Goal: Task Accomplishment & Management: Manage account settings

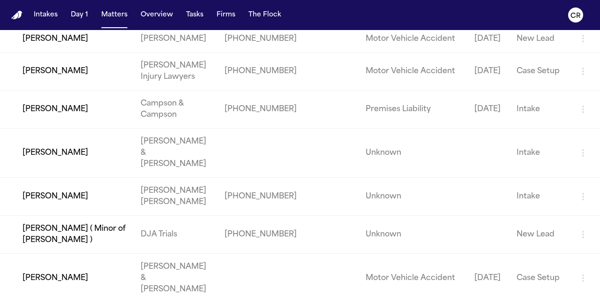
scroll to position [328, 0]
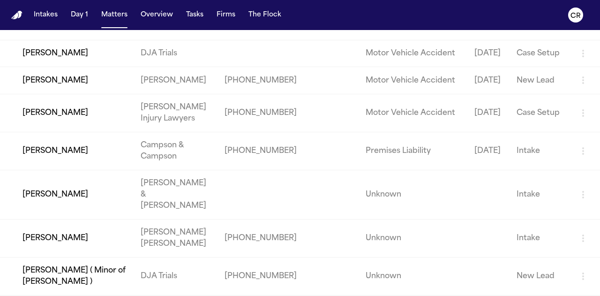
click at [76, 111] on td "[PERSON_NAME]" at bounding box center [66, 113] width 133 height 38
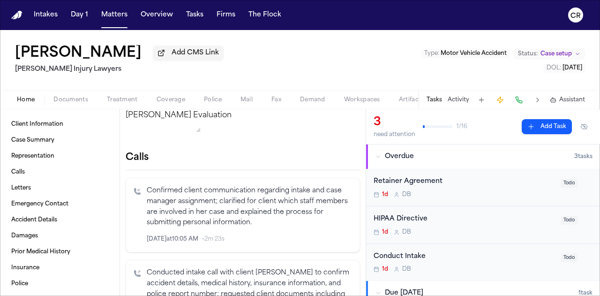
scroll to position [141, 0]
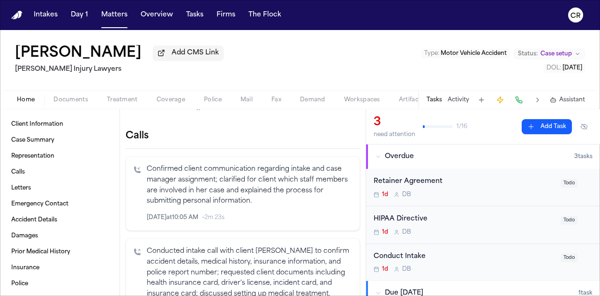
click at [72, 97] on span "Documents" at bounding box center [70, 99] width 35 height 7
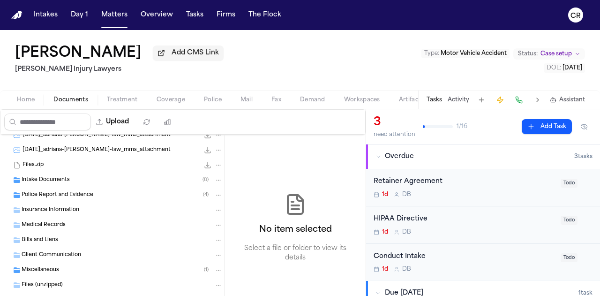
scroll to position [40, 0]
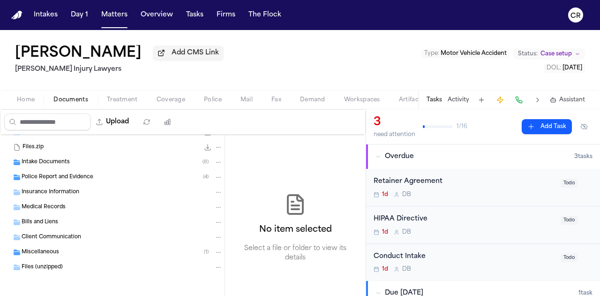
click at [138, 174] on div "Police Report and Evidence ( 4 )" at bounding box center [122, 177] width 201 height 8
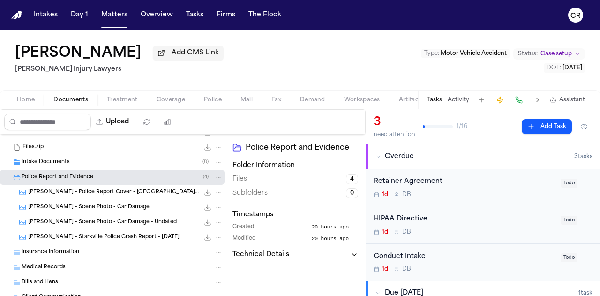
click at [139, 158] on div "Intake Documents ( 8 )" at bounding box center [122, 162] width 201 height 8
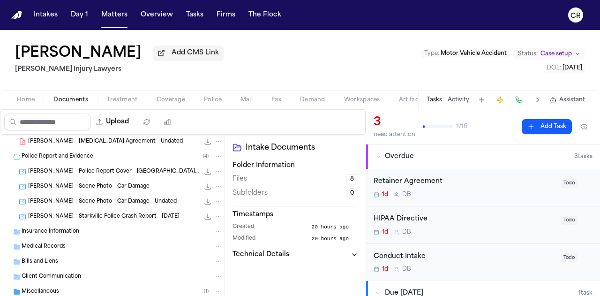
scroll to position [220, 0]
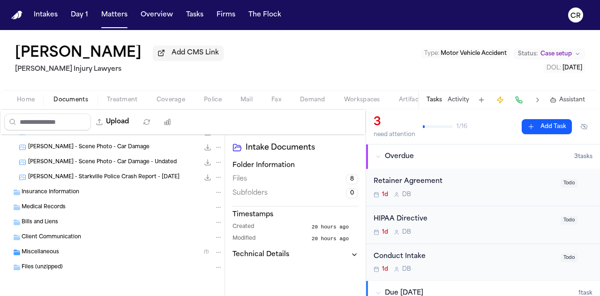
click at [135, 249] on div "Miscellaneous ( 1 )" at bounding box center [122, 252] width 201 height 8
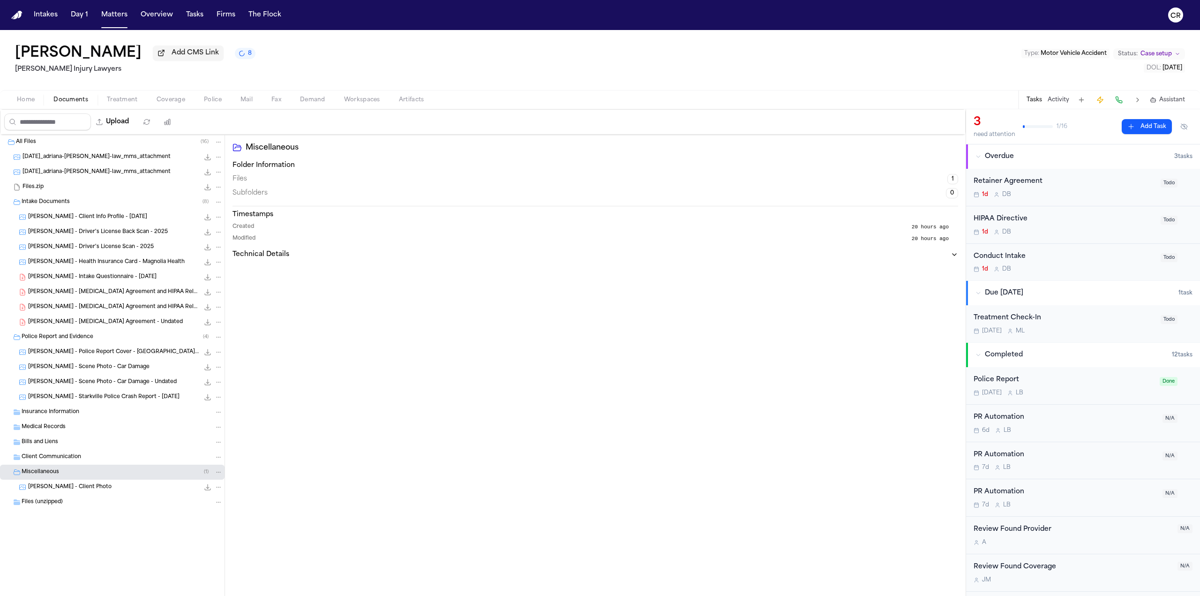
scroll to position [0, 0]
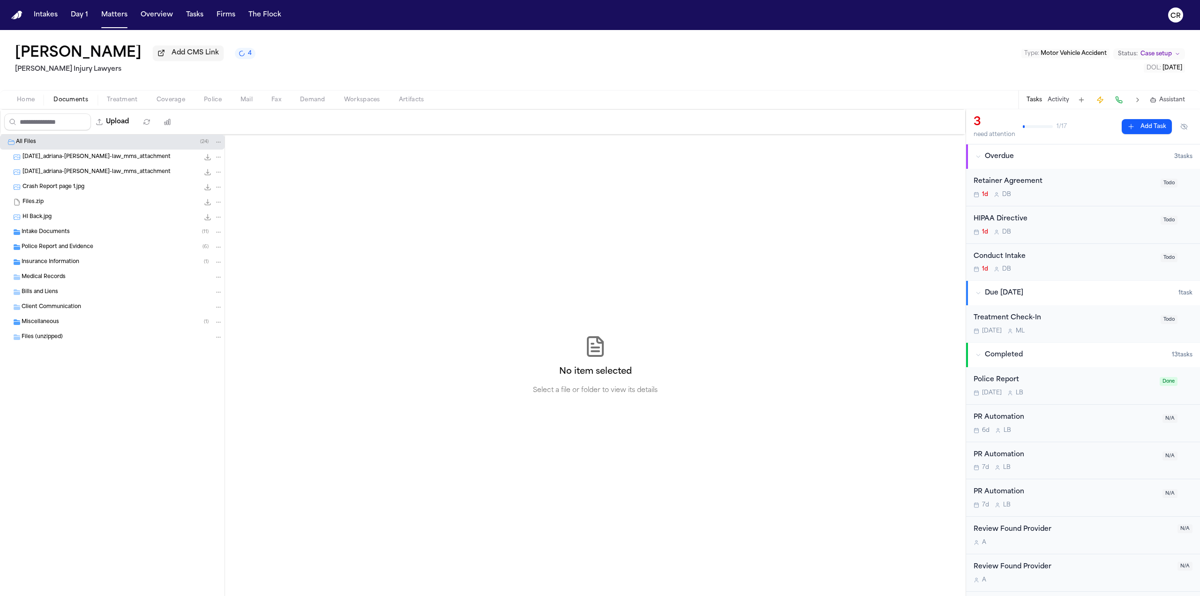
click at [127, 252] on div "Police Report and Evidence ( 6 )" at bounding box center [112, 246] width 224 height 15
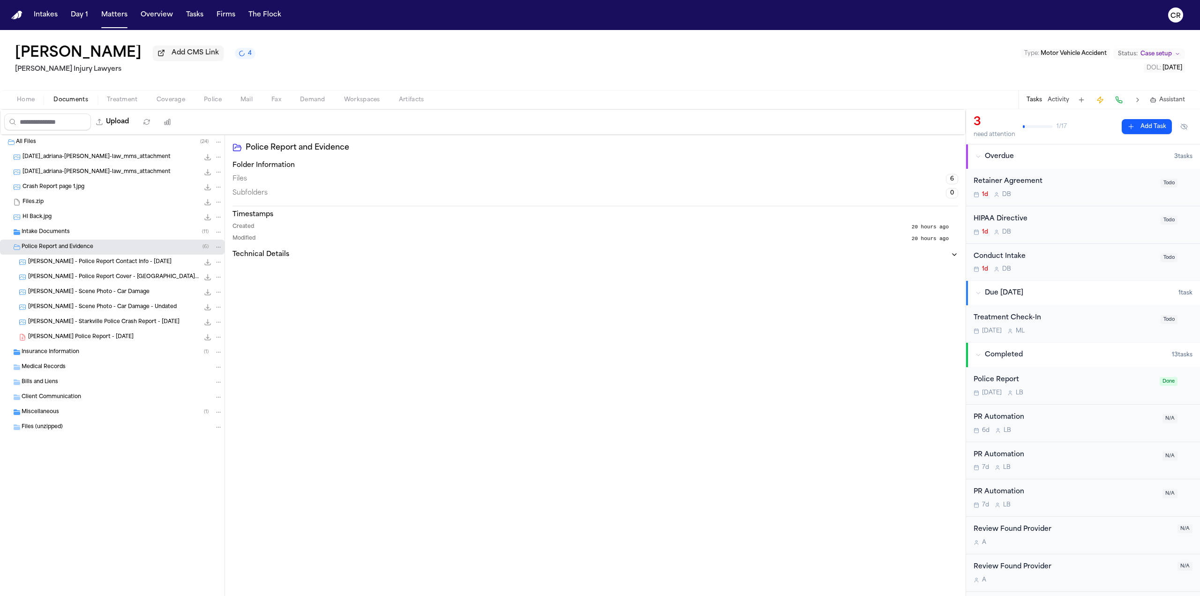
click at [207, 338] on icon "File: A. Edwards - Starkville Police Report - 9.8.25" at bounding box center [207, 336] width 7 height 7
click at [119, 96] on span "Treatment" at bounding box center [122, 99] width 31 height 7
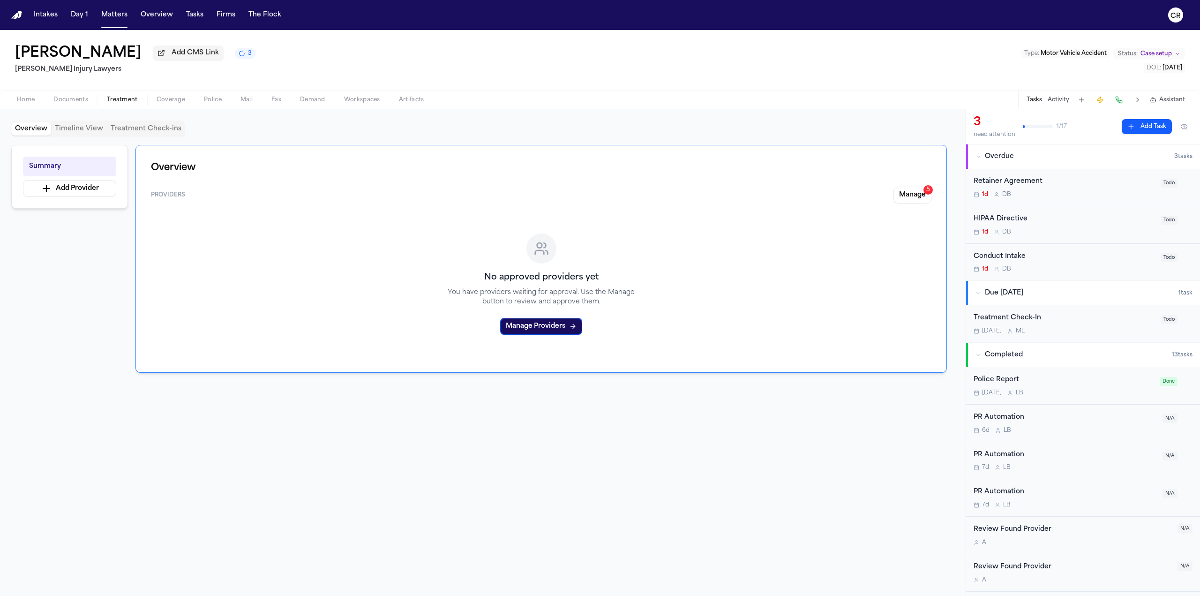
click at [180, 101] on span "Coverage" at bounding box center [171, 99] width 29 height 7
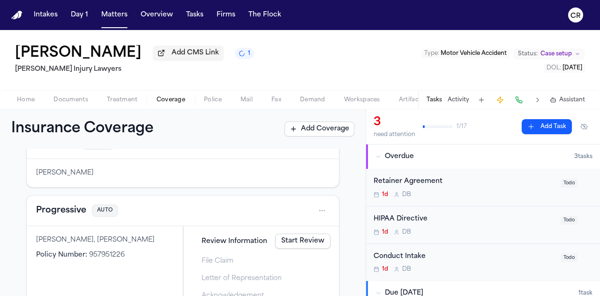
scroll to position [172, 0]
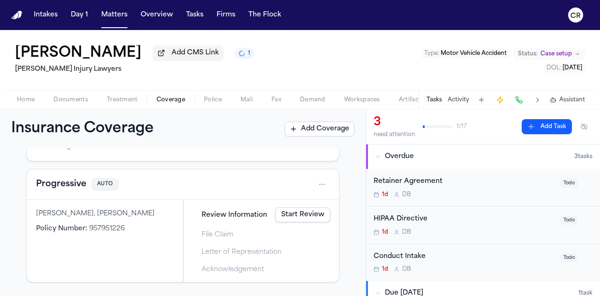
click at [297, 208] on link "Start Review" at bounding box center [302, 214] width 55 height 15
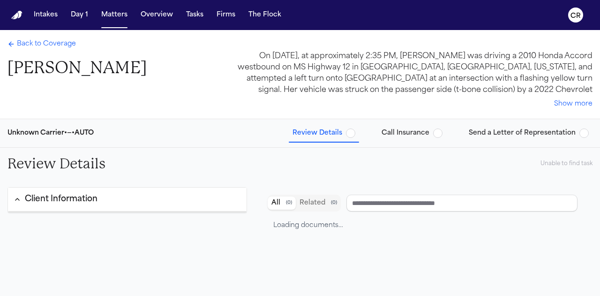
type input "**********"
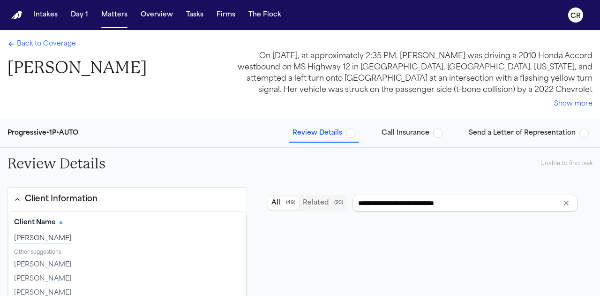
click at [441, 134] on span "button" at bounding box center [437, 132] width 9 height 9
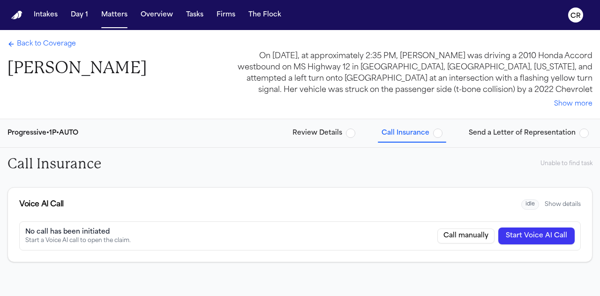
click at [529, 241] on button "Start Voice AI Call" at bounding box center [536, 235] width 76 height 17
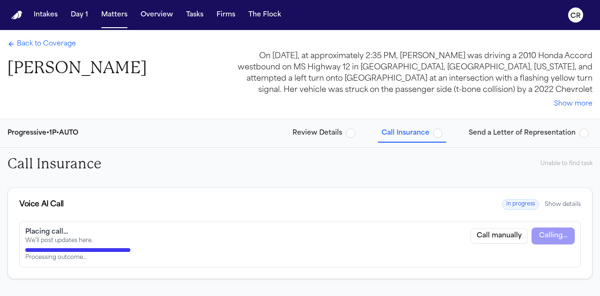
click at [54, 44] on span "Back to Coverage" at bounding box center [46, 43] width 59 height 9
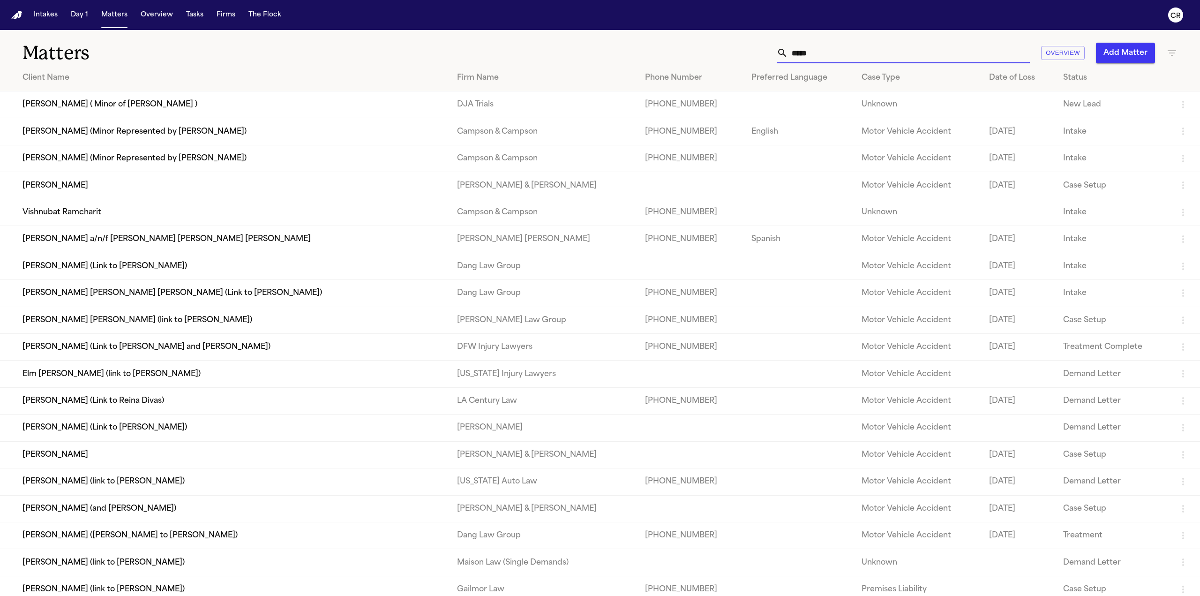
click at [824, 53] on input "*****" at bounding box center [909, 53] width 242 height 21
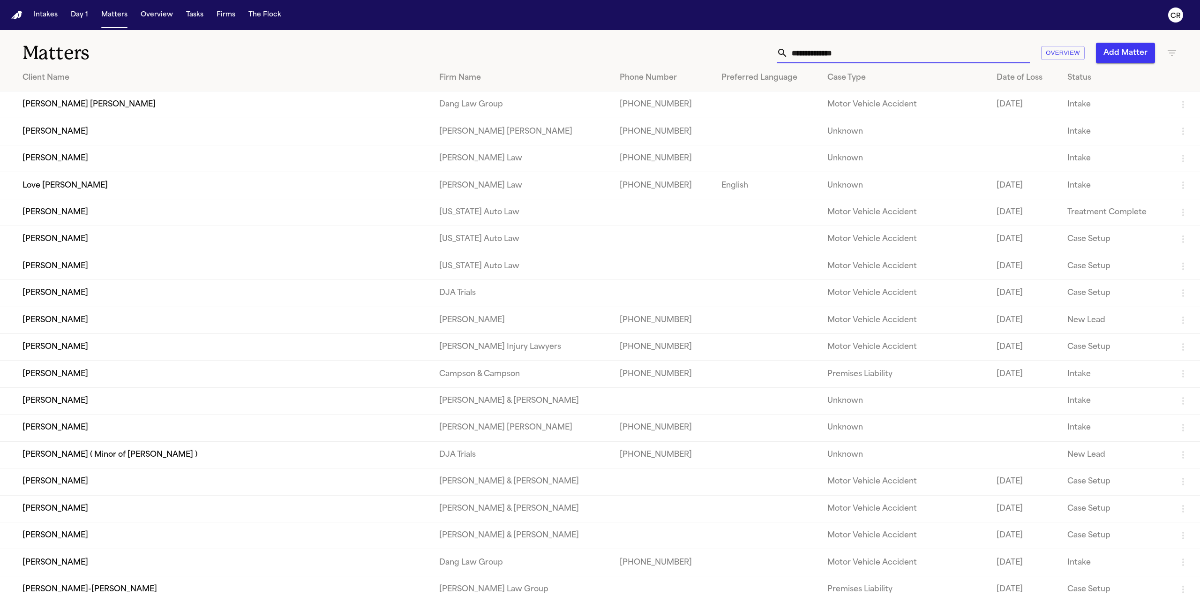
click at [61, 347] on td "[PERSON_NAME]" at bounding box center [216, 346] width 432 height 27
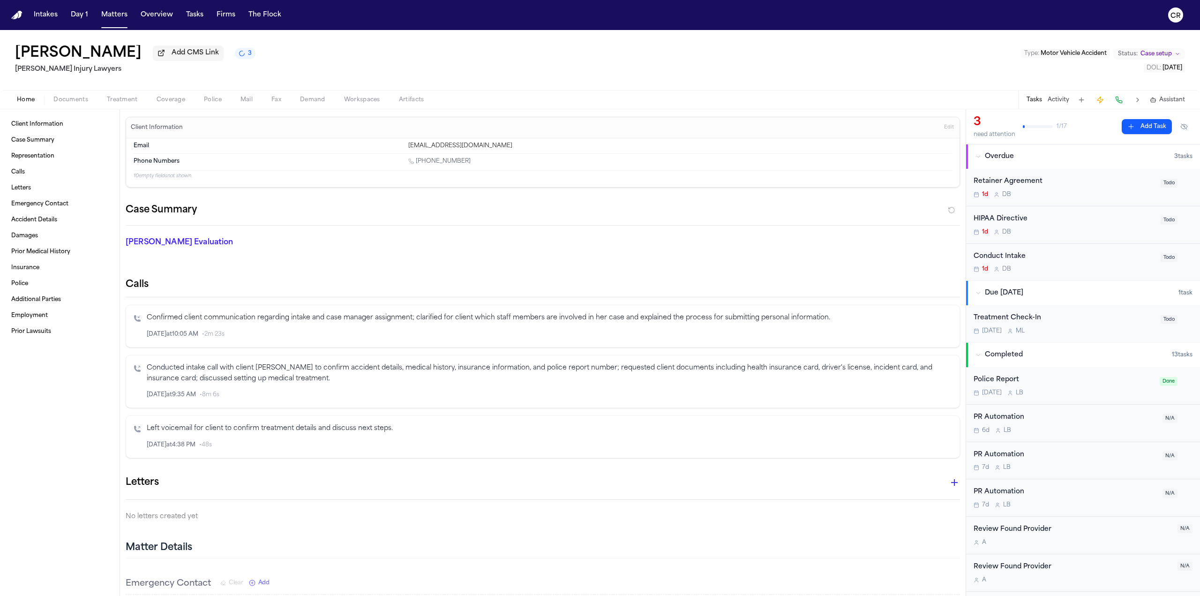
click at [74, 103] on span "Documents" at bounding box center [70, 99] width 35 height 7
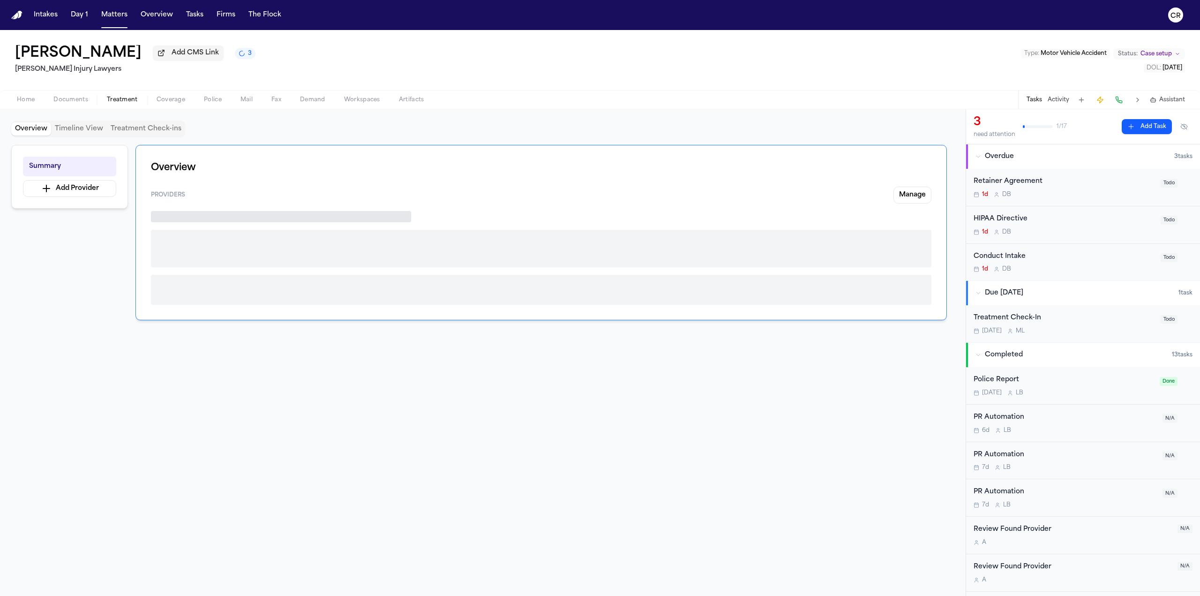
click at [129, 99] on span "Treatment" at bounding box center [122, 99] width 31 height 7
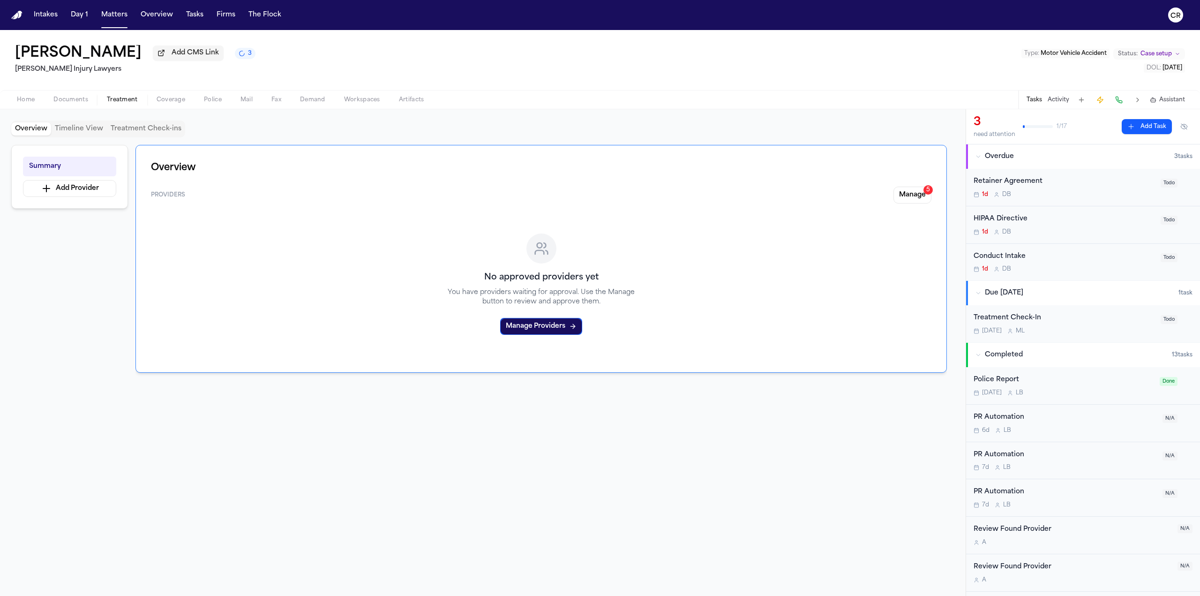
click at [1165, 253] on span "Todo" at bounding box center [1168, 257] width 17 height 9
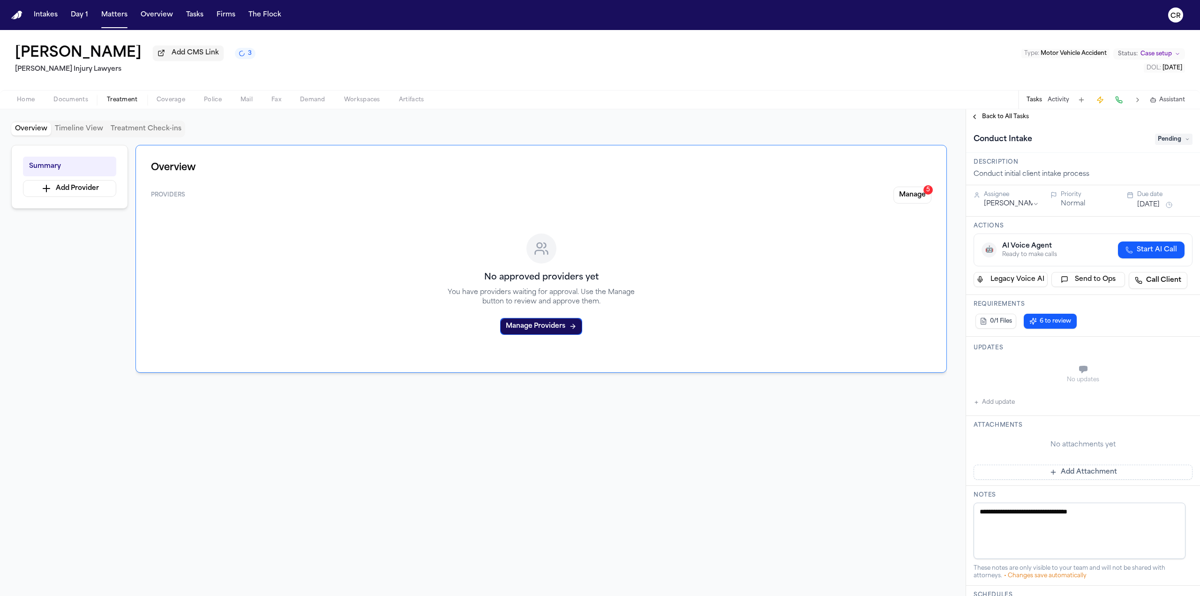
click at [1167, 137] on span "Pending" at bounding box center [1173, 139] width 37 height 11
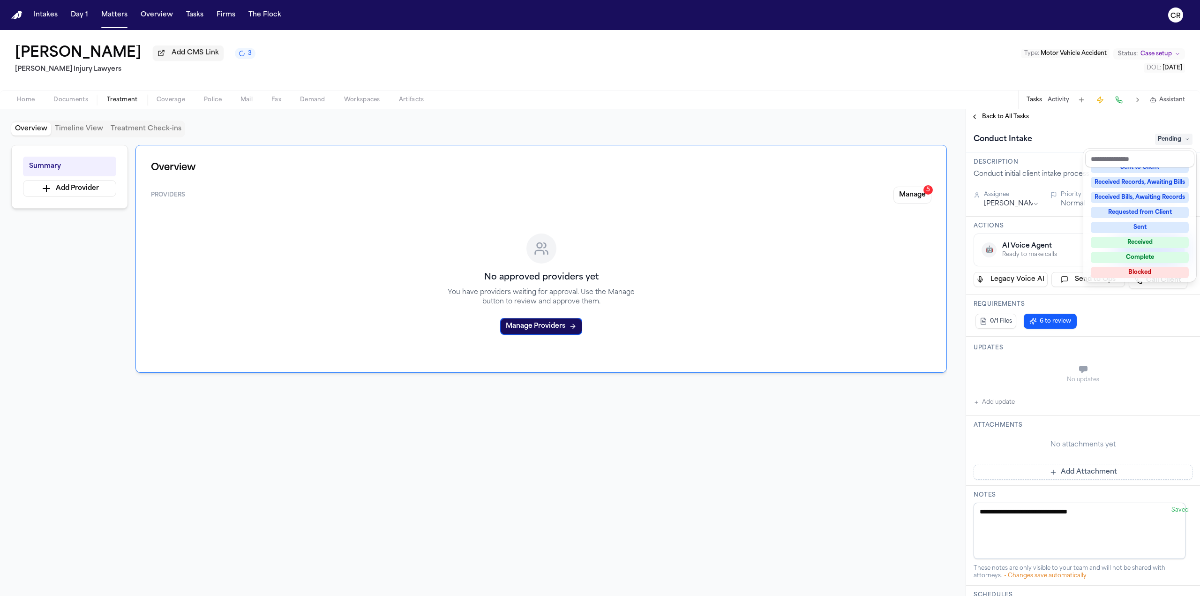
scroll to position [146, 0]
click at [1137, 238] on div "Complete" at bounding box center [1140, 240] width 98 height 11
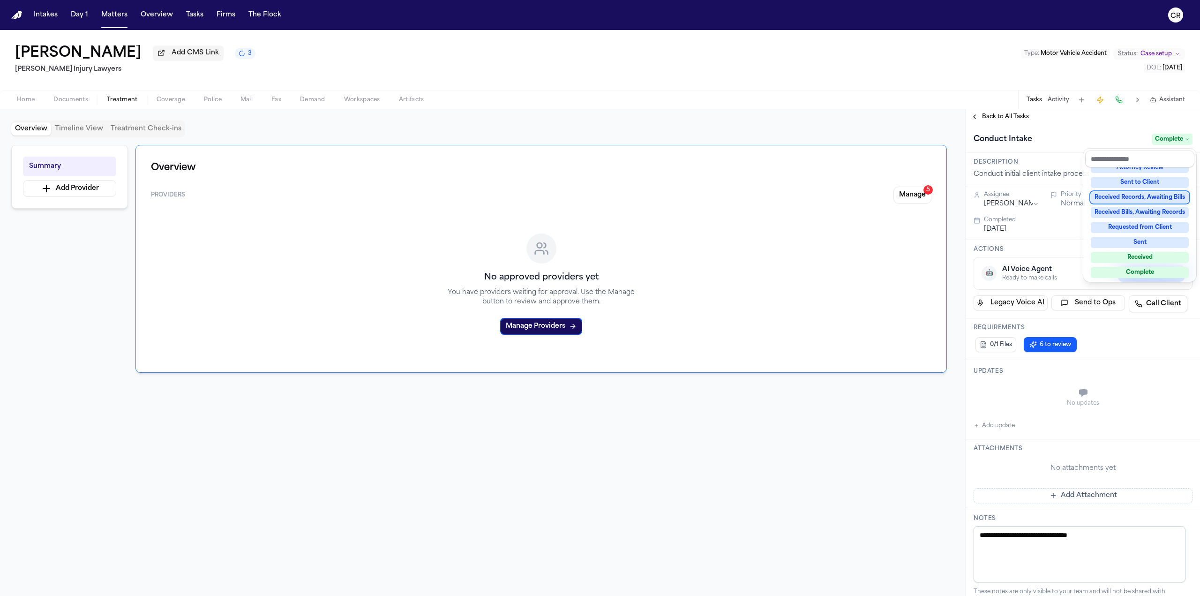
click at [941, 97] on div "**********" at bounding box center [600, 313] width 1200 height 566
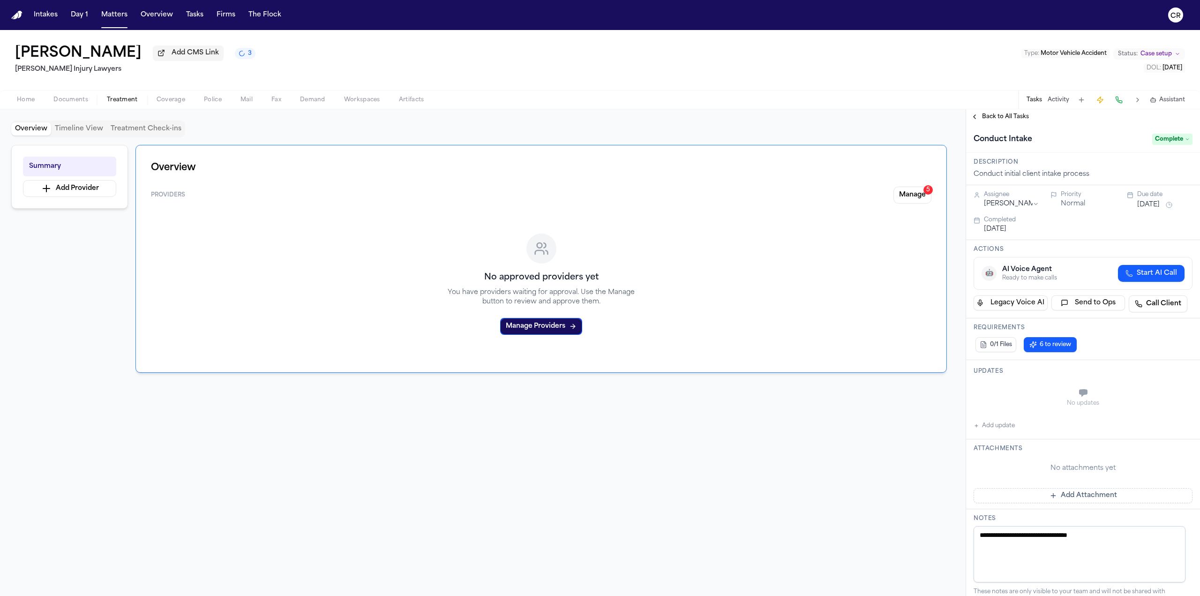
click at [973, 115] on button "Back to All Tasks" at bounding box center [999, 116] width 67 height 7
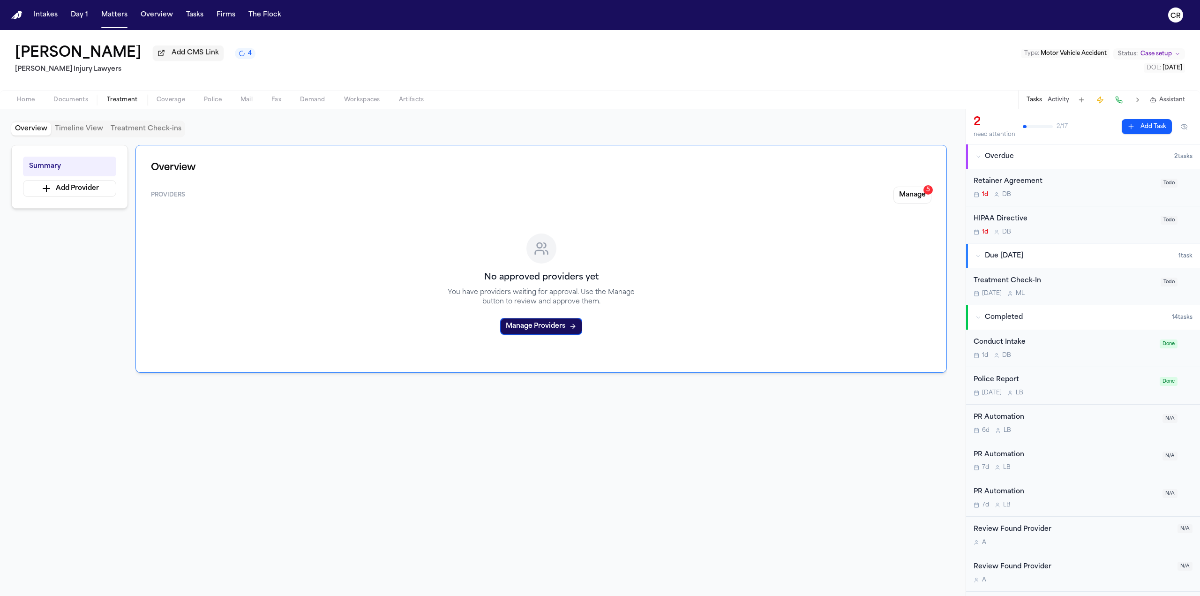
click at [1160, 183] on span "Todo" at bounding box center [1168, 183] width 17 height 9
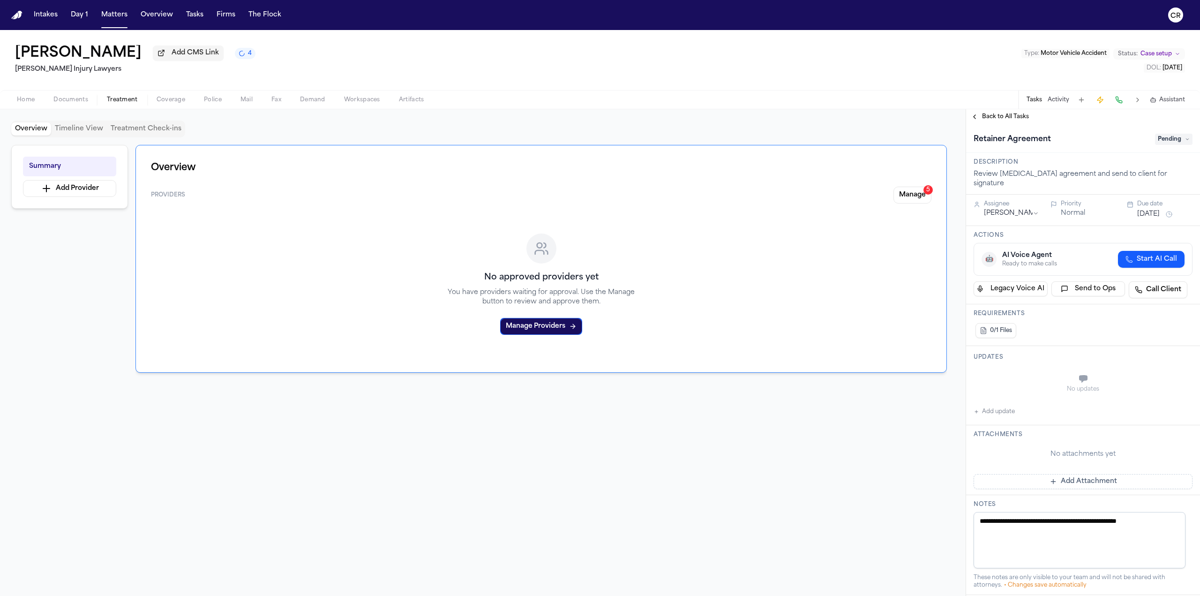
click at [1159, 137] on span "Pending" at bounding box center [1173, 139] width 37 height 11
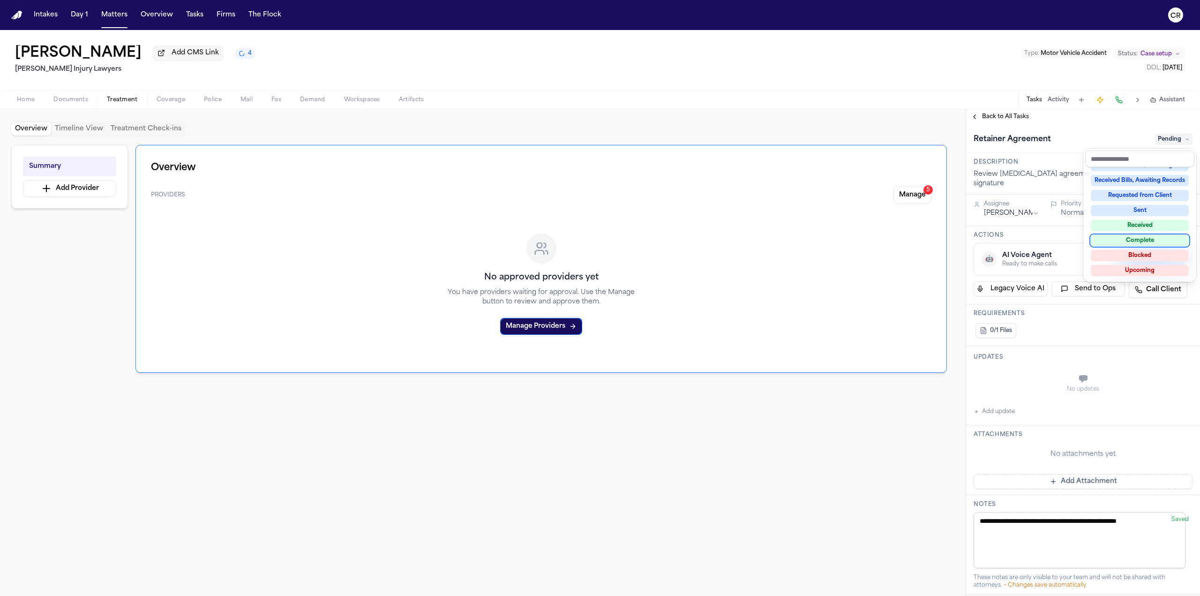
click at [1146, 239] on div "Complete" at bounding box center [1140, 240] width 98 height 11
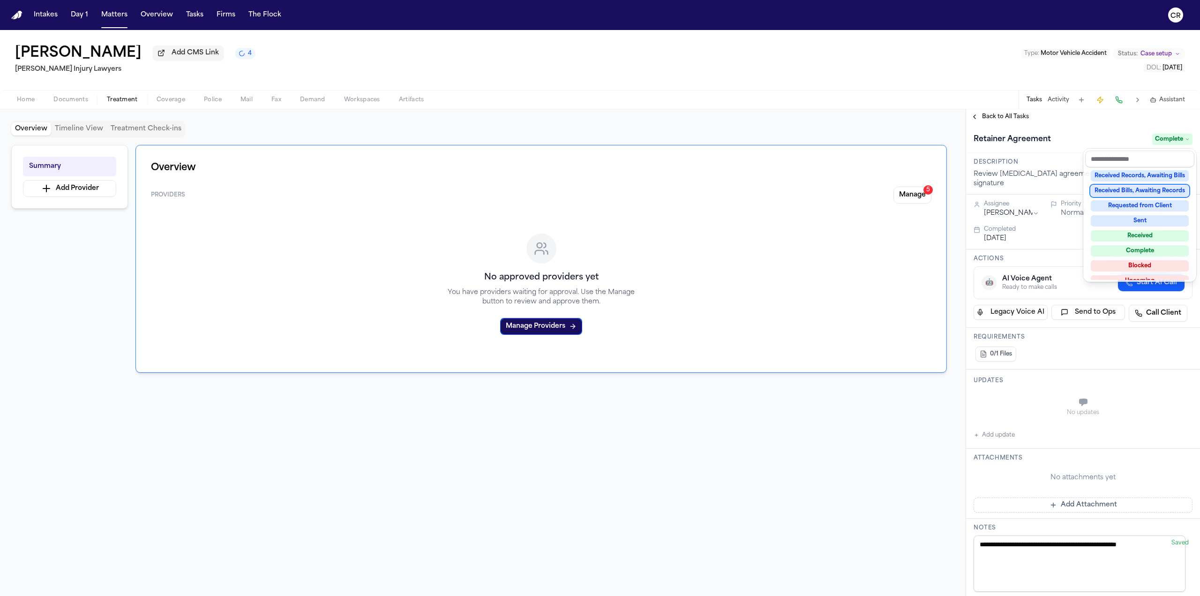
click at [972, 117] on div "**********" at bounding box center [1083, 352] width 234 height 486
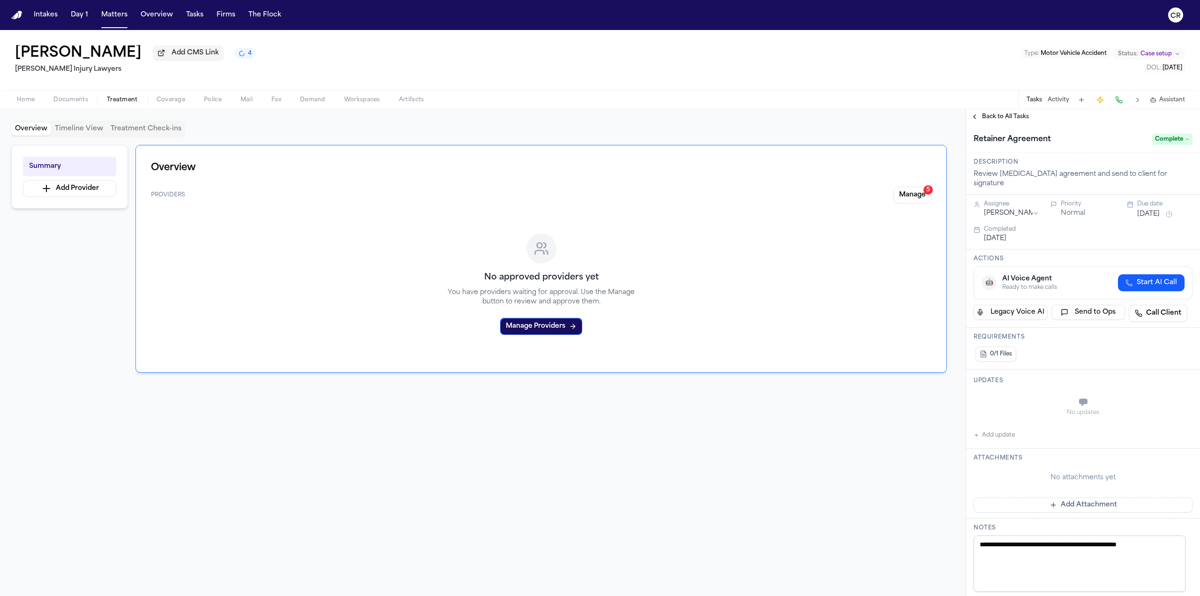
click at [975, 116] on button "Back to All Tasks" at bounding box center [999, 116] width 67 height 7
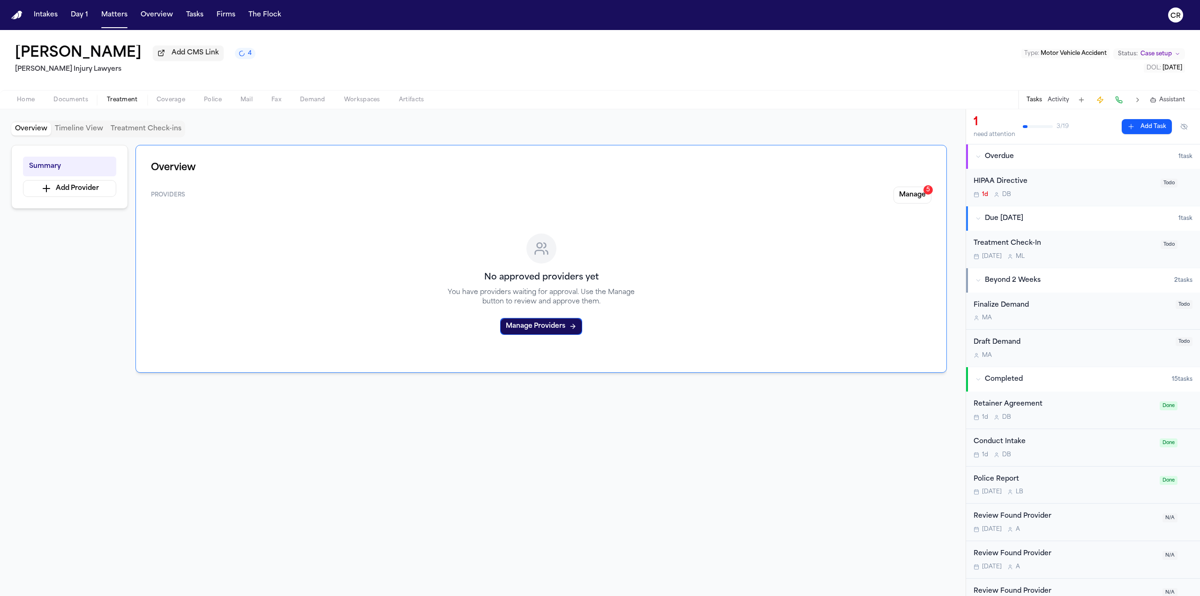
click at [67, 103] on button "Documents" at bounding box center [70, 99] width 53 height 11
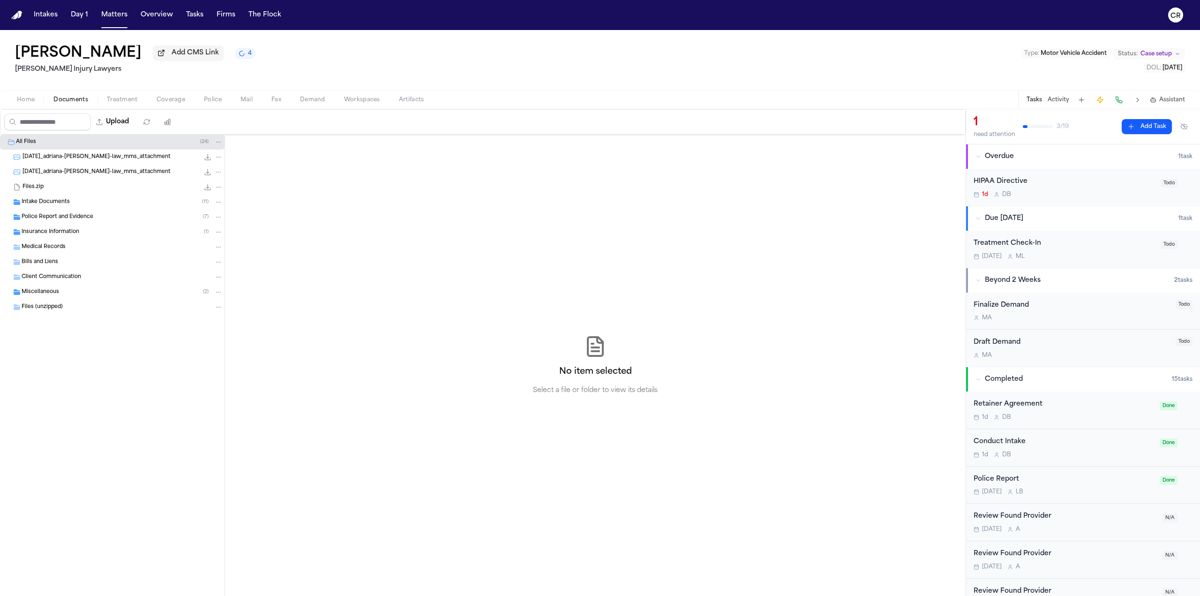
click at [82, 201] on div "Intake Documents ( 11 )" at bounding box center [122, 202] width 201 height 8
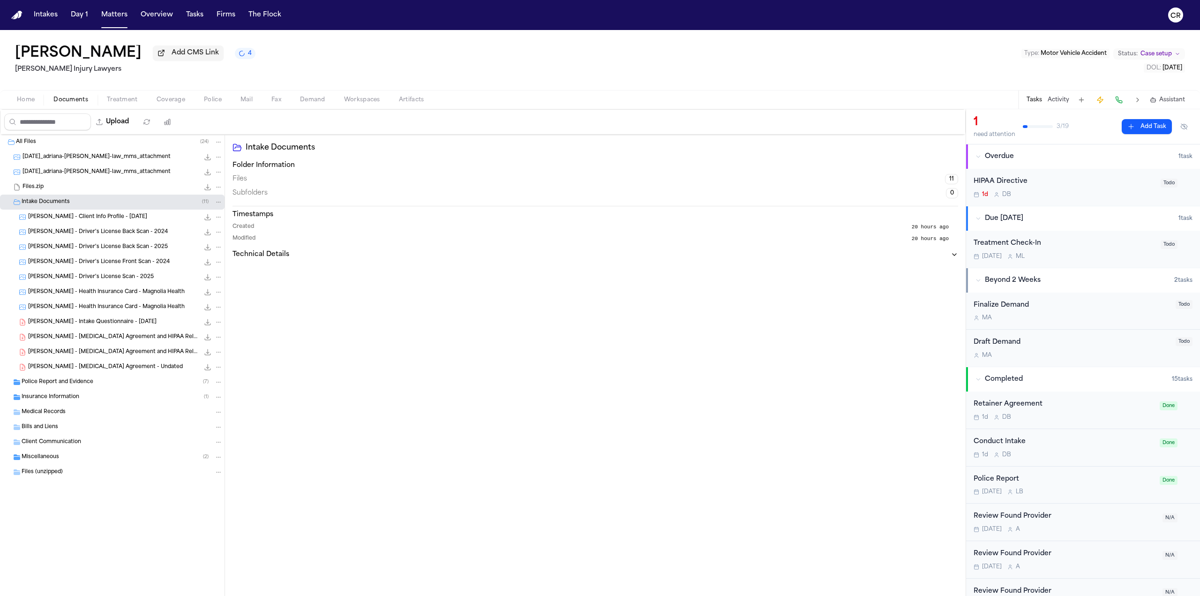
click at [1163, 181] on span "Todo" at bounding box center [1168, 183] width 17 height 9
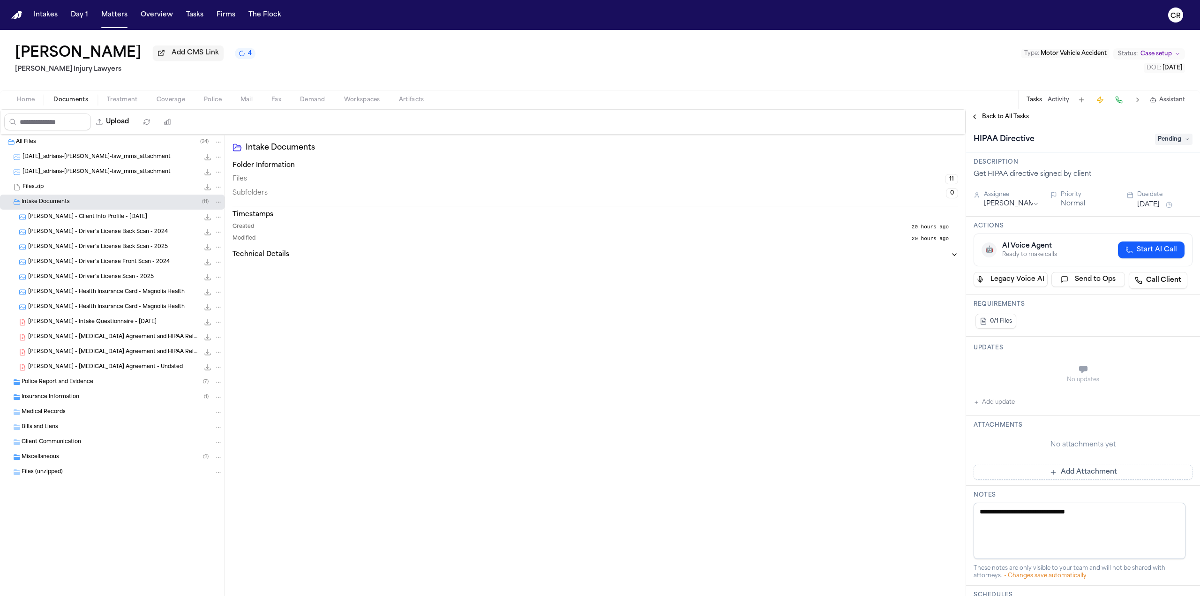
click at [1172, 137] on span "Pending" at bounding box center [1173, 139] width 37 height 11
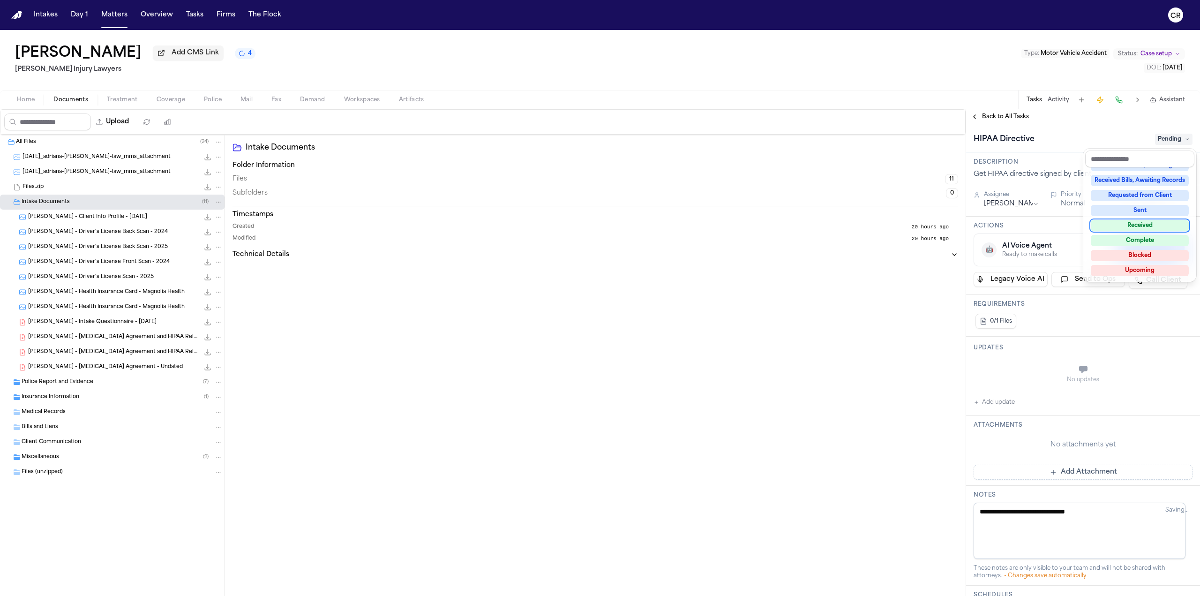
click at [1119, 223] on div "Received" at bounding box center [1140, 225] width 98 height 11
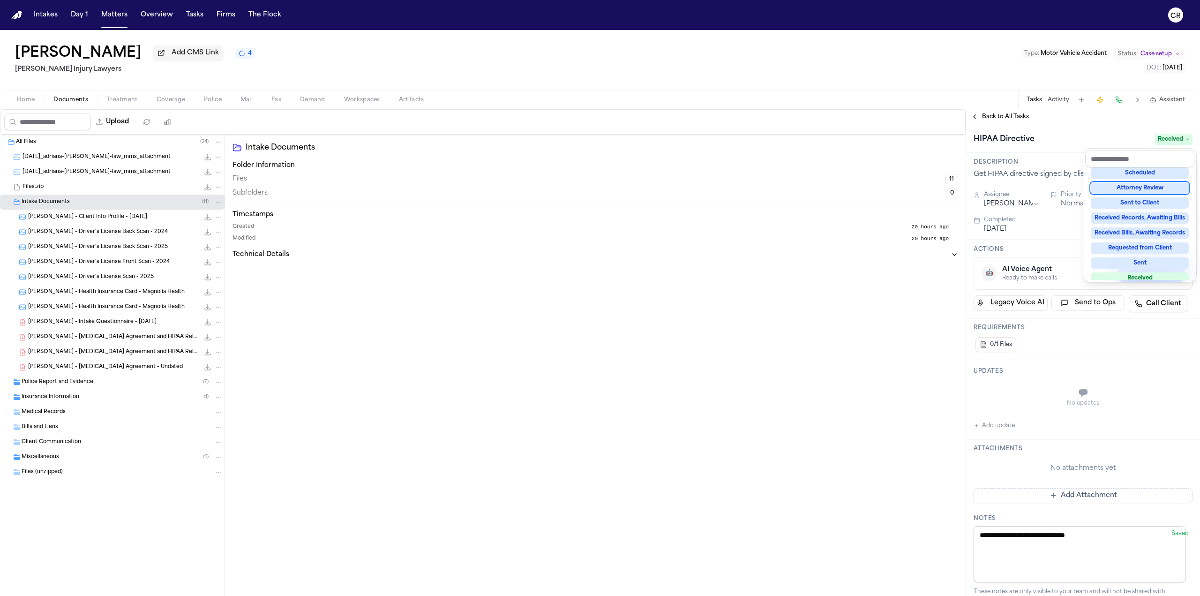
click at [951, 74] on div "Adriana Edwards Add CMS Link 4 George Sink Injury Lawyers Type : Motor Vehicle …" at bounding box center [600, 313] width 1200 height 566
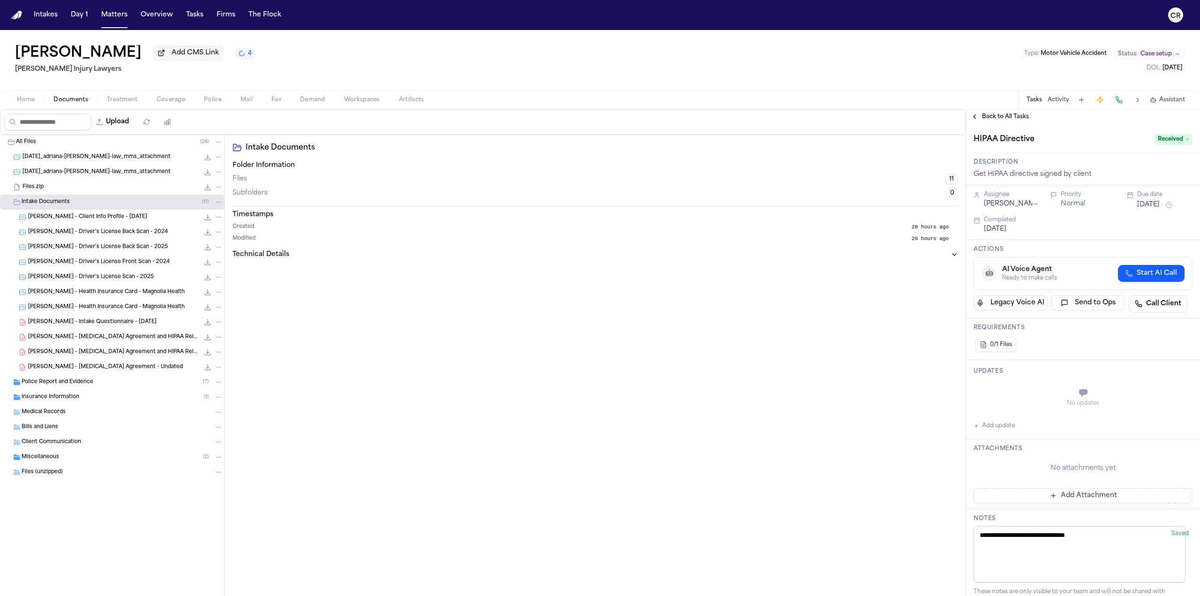
click at [973, 112] on div "Back to All Tasks" at bounding box center [1083, 116] width 234 height 15
click at [973, 116] on button "Back to All Tasks" at bounding box center [999, 116] width 67 height 7
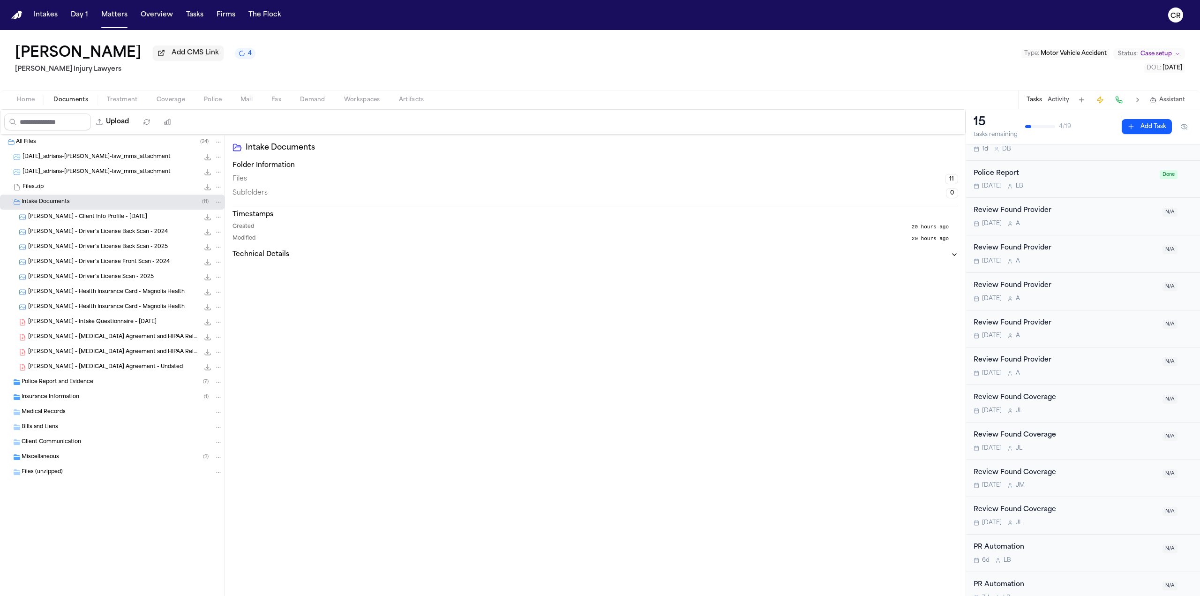
scroll to position [328, 0]
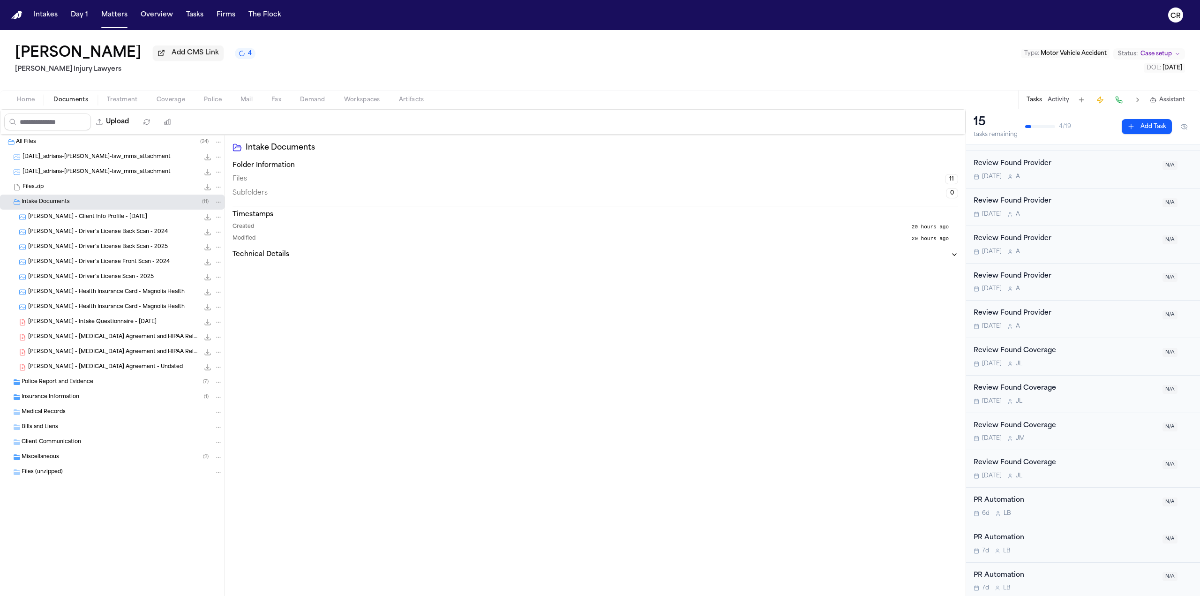
click at [172, 96] on span "Coverage" at bounding box center [171, 99] width 29 height 7
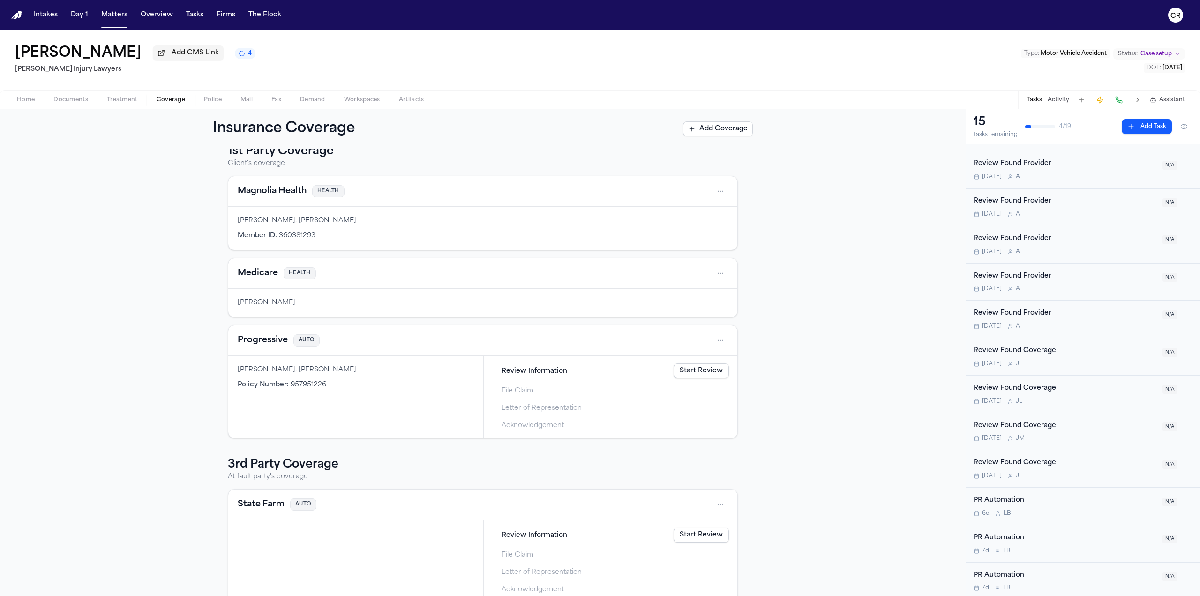
scroll to position [31, 0]
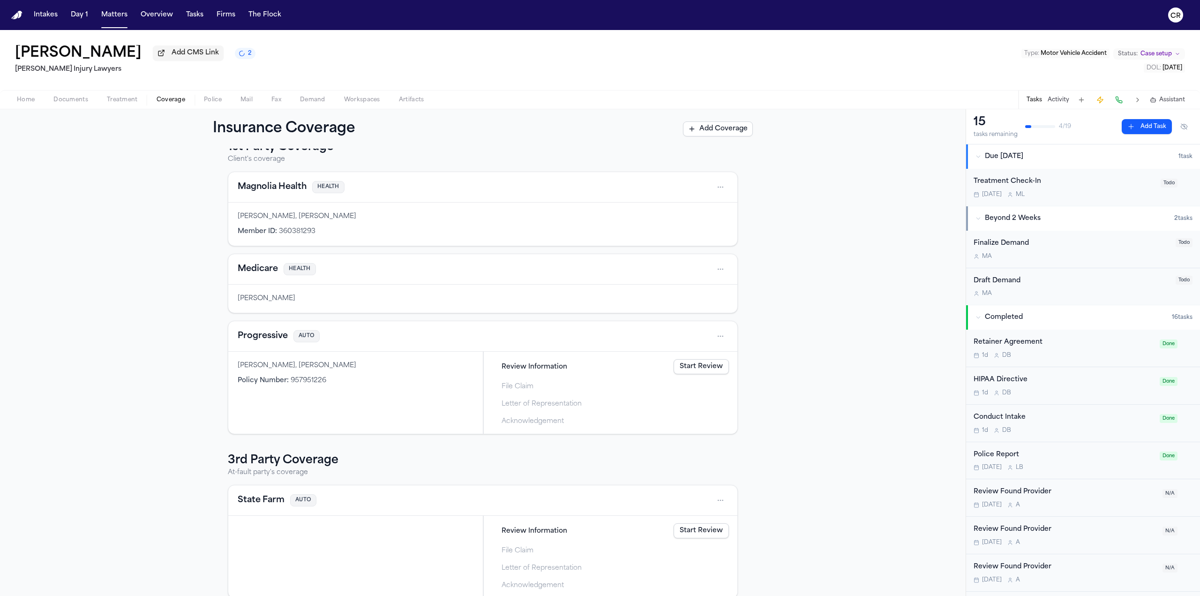
scroll to position [31, 0]
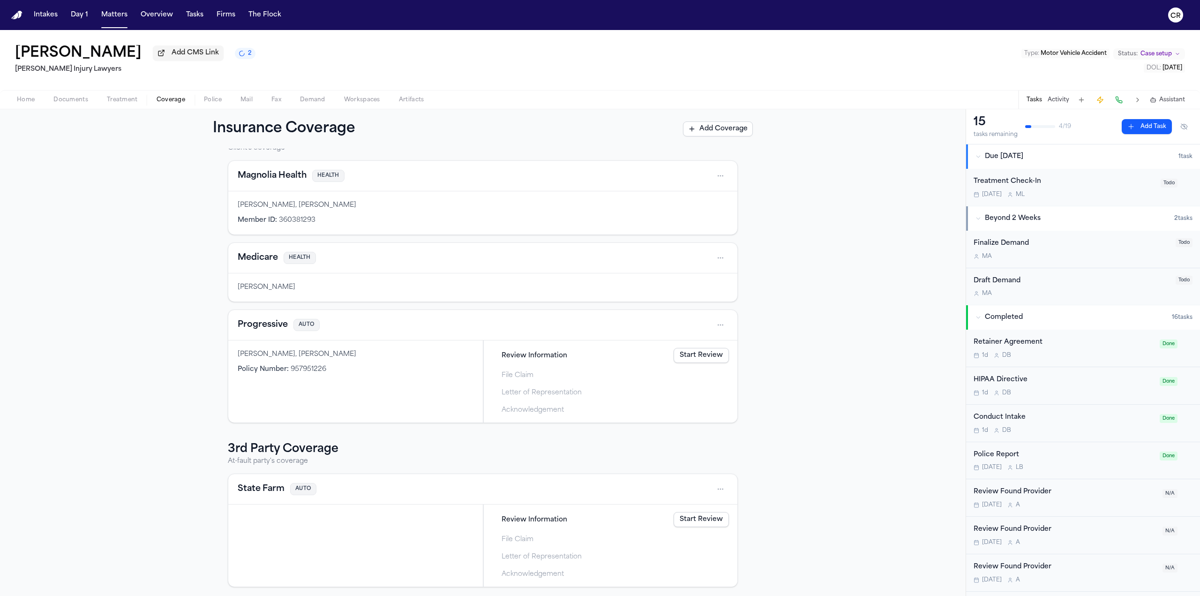
click at [793, 412] on div "1st Party Coverage Client's coverage Magnolia Health HEALTH [PERSON_NAME], [PER…" at bounding box center [482, 372] width 965 height 447
click at [238, 55] on icon "2 active tasks" at bounding box center [241, 53] width 7 height 7
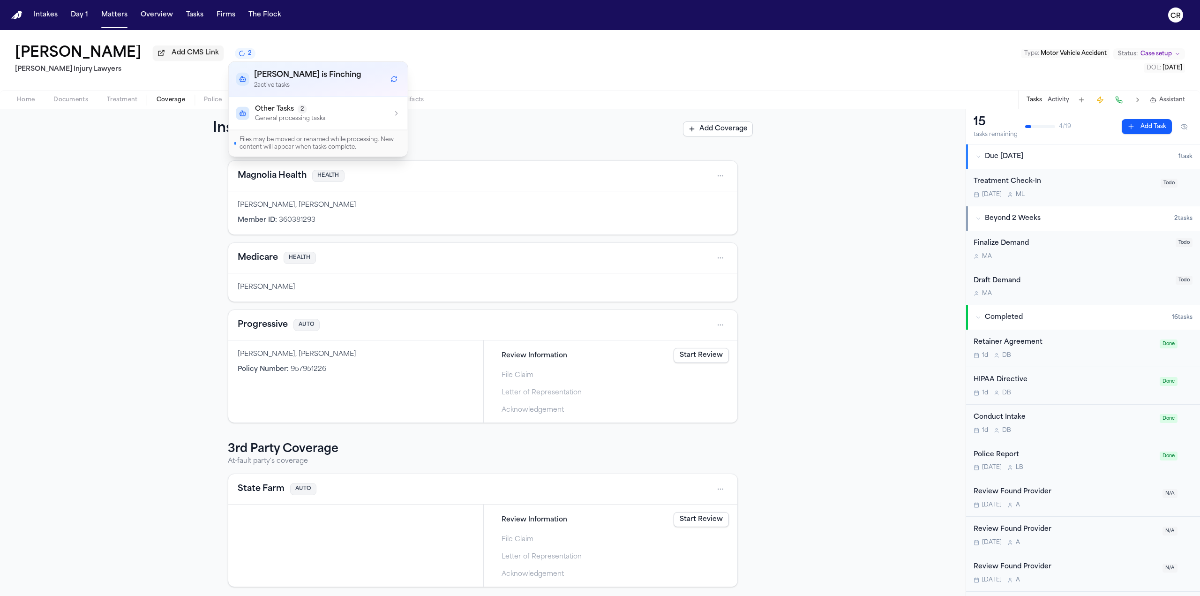
click at [343, 114] on div "Other Tasks 2 General processing tasks" at bounding box center [318, 114] width 164 height 18
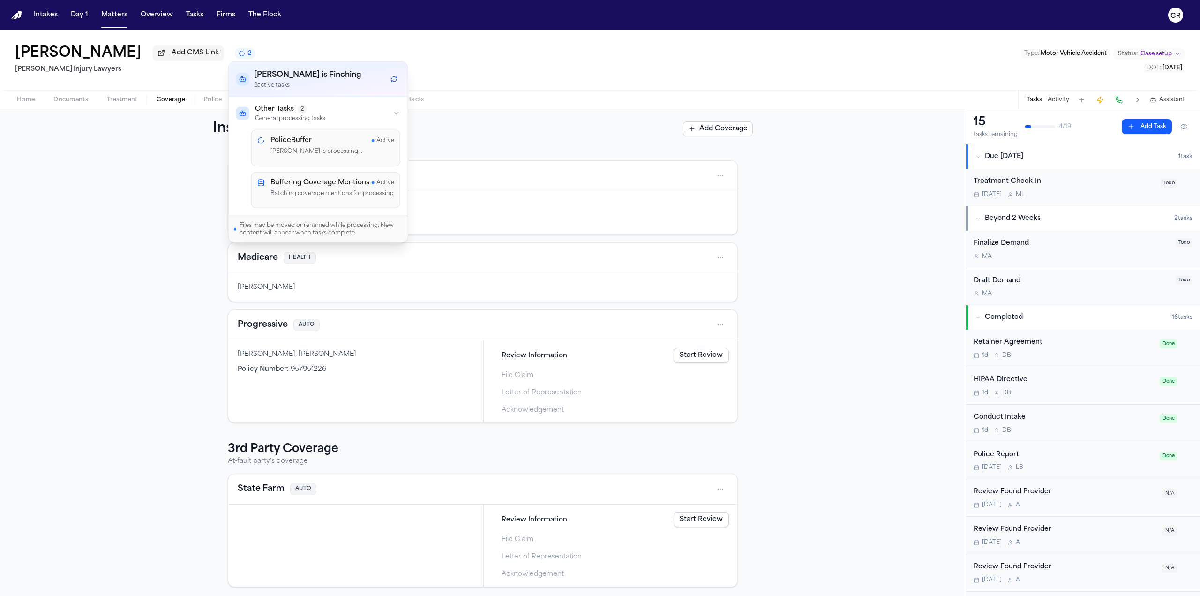
click at [520, 70] on div "[PERSON_NAME] Add CMS Link 2 [PERSON_NAME] Injury Lawyers Type : Motor Vehicle …" at bounding box center [600, 60] width 1200 height 60
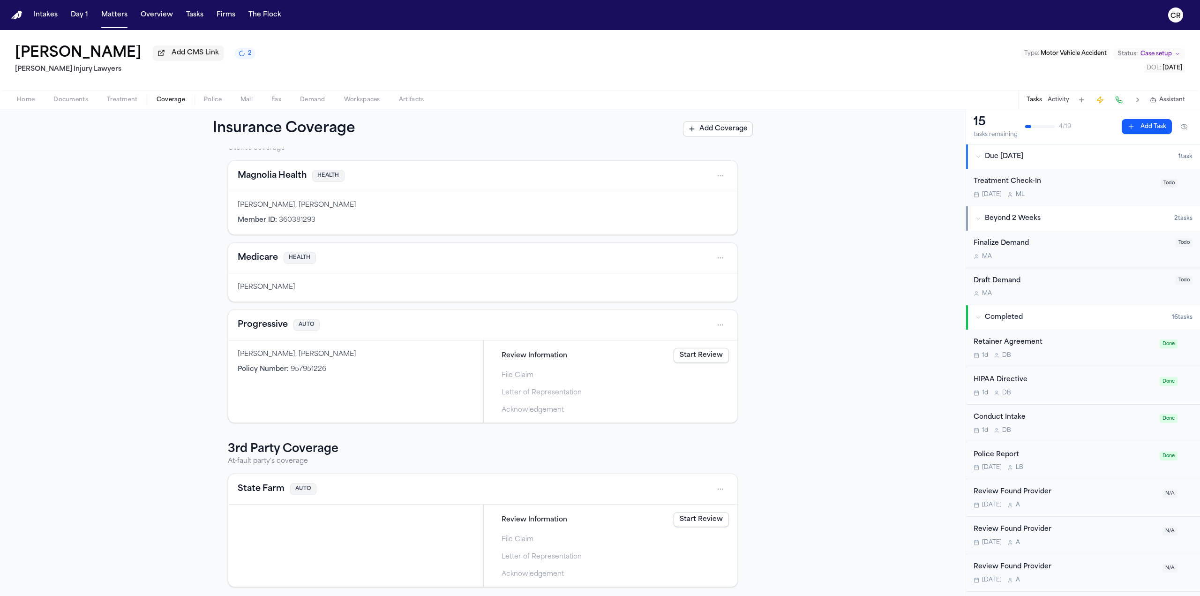
click at [122, 98] on span "Treatment" at bounding box center [122, 99] width 31 height 7
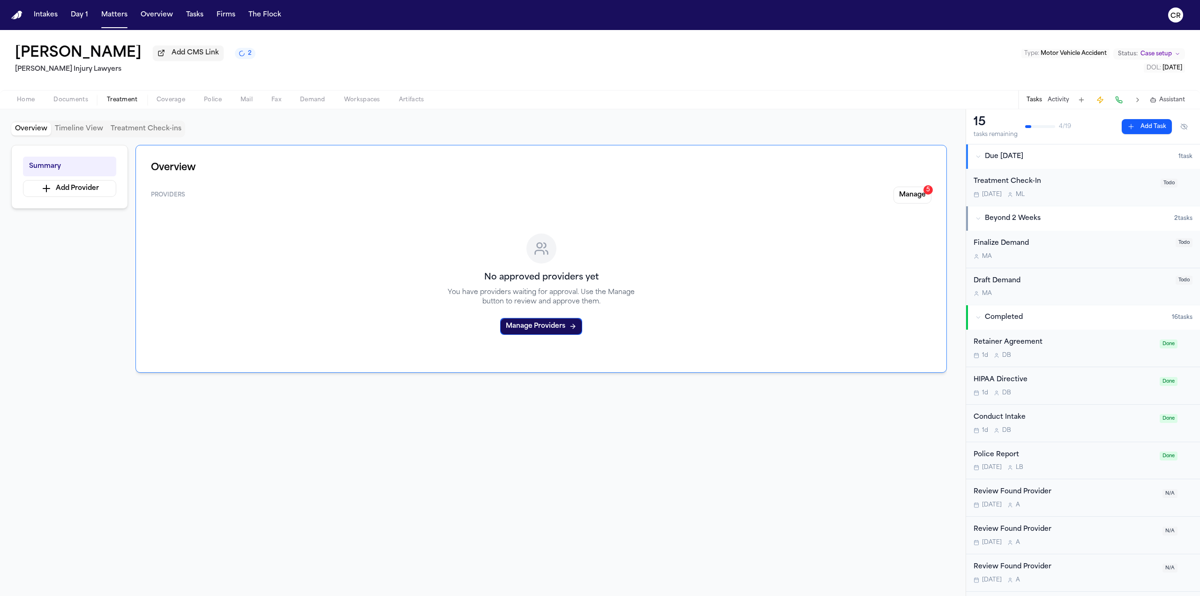
click at [79, 100] on span "Documents" at bounding box center [70, 99] width 35 height 7
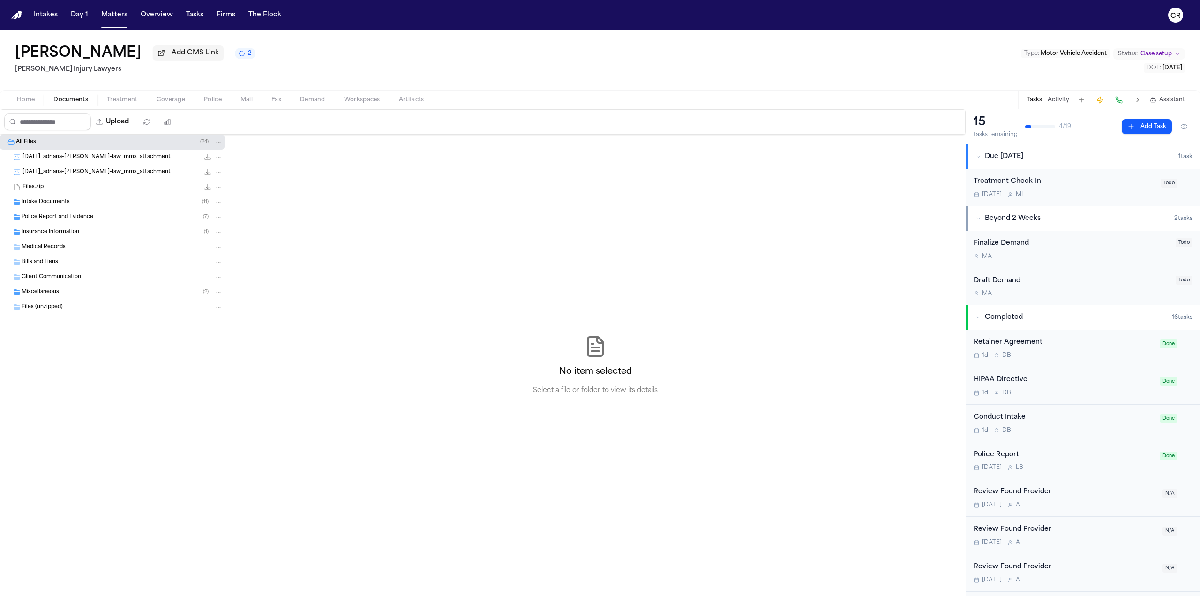
click at [121, 100] on span "Treatment" at bounding box center [122, 99] width 31 height 7
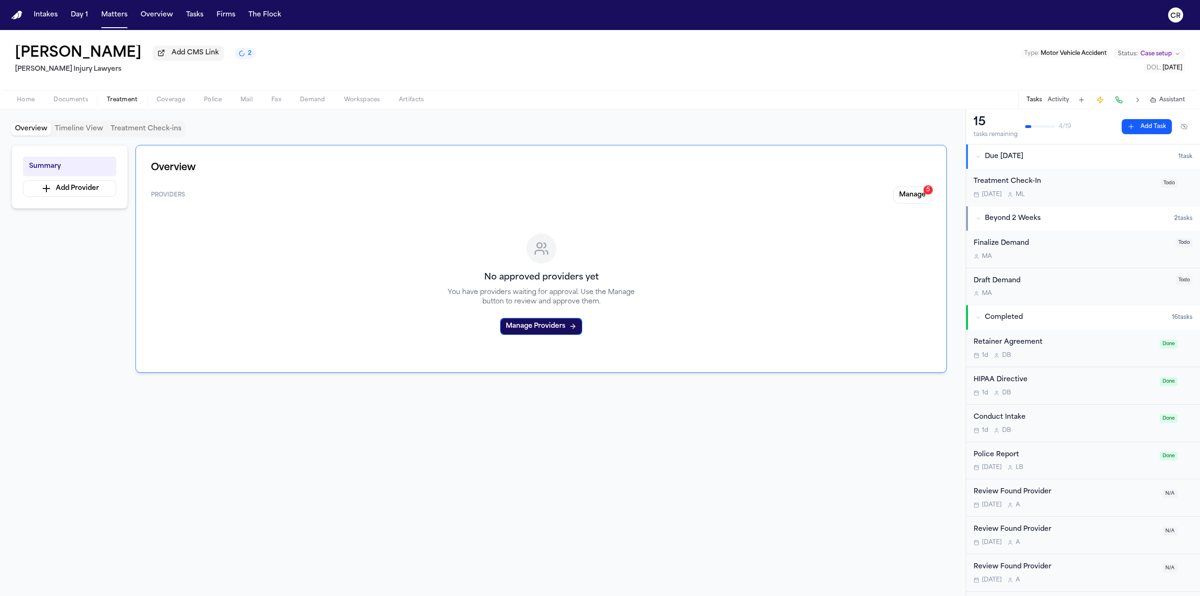
click at [161, 98] on span "Coverage" at bounding box center [171, 99] width 29 height 7
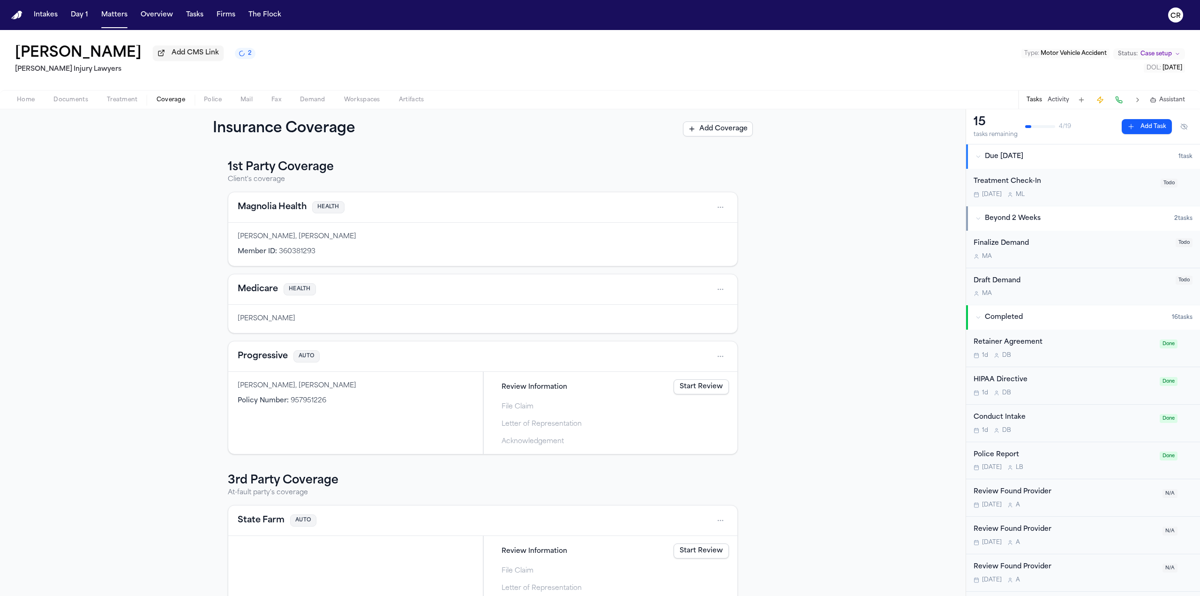
click at [211, 96] on span "Police" at bounding box center [213, 99] width 18 height 7
click at [171, 99] on span "Coverage" at bounding box center [171, 99] width 29 height 7
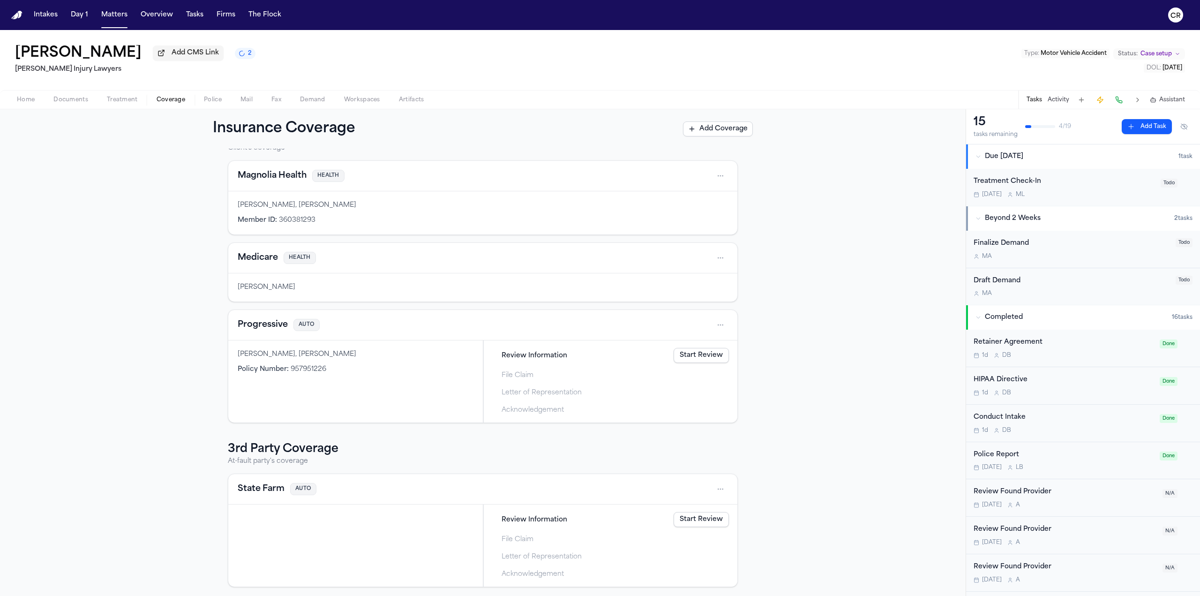
drag, startPoint x: 167, startPoint y: 359, endPoint x: 454, endPoint y: 406, distance: 290.8
click at [167, 359] on div "1st Party Coverage Client's coverage Magnolia Health HEALTH [PERSON_NAME], [PER…" at bounding box center [482, 372] width 965 height 447
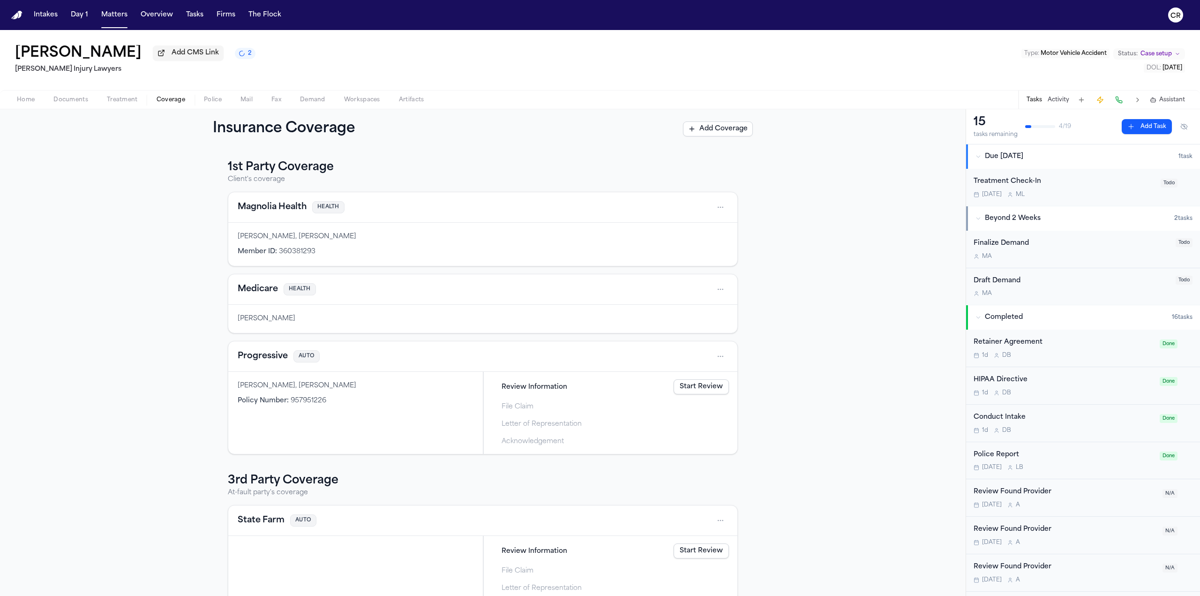
click at [135, 327] on div "1st Party Coverage Client's coverage Magnolia Health HEALTH [PERSON_NAME], [PER…" at bounding box center [482, 372] width 965 height 447
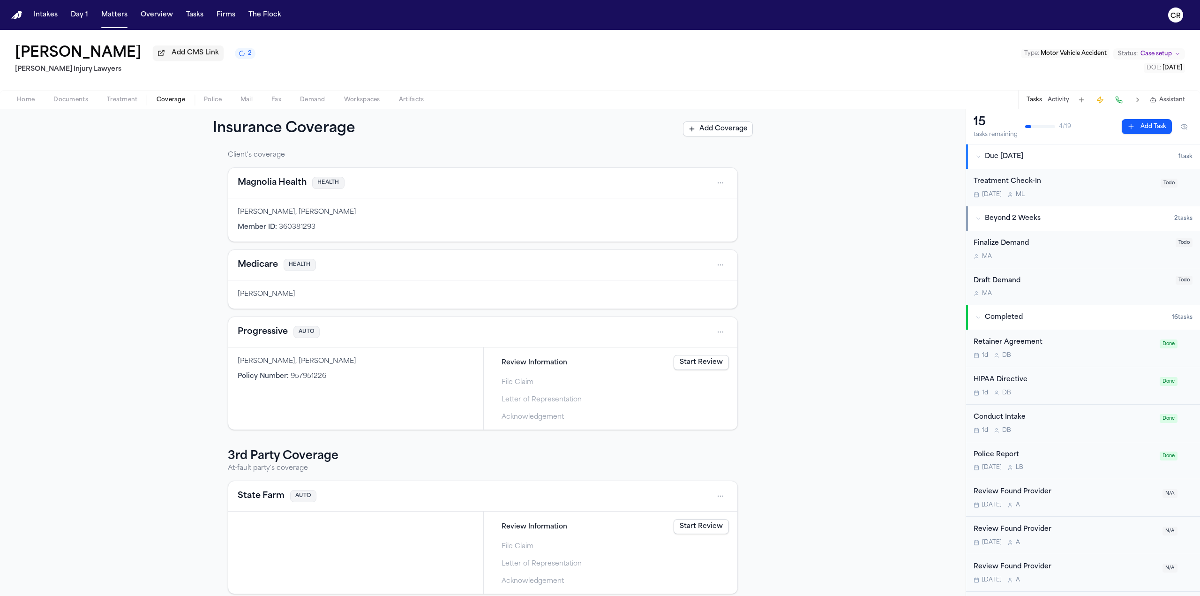
scroll to position [31, 0]
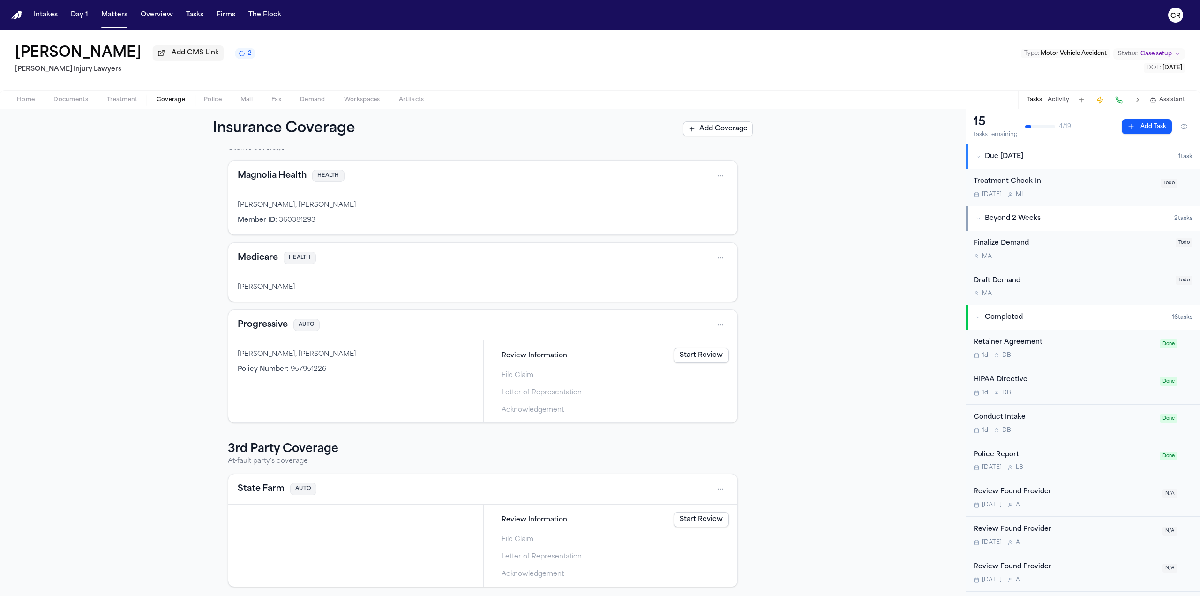
click at [688, 517] on link "Start Review" at bounding box center [700, 519] width 55 height 15
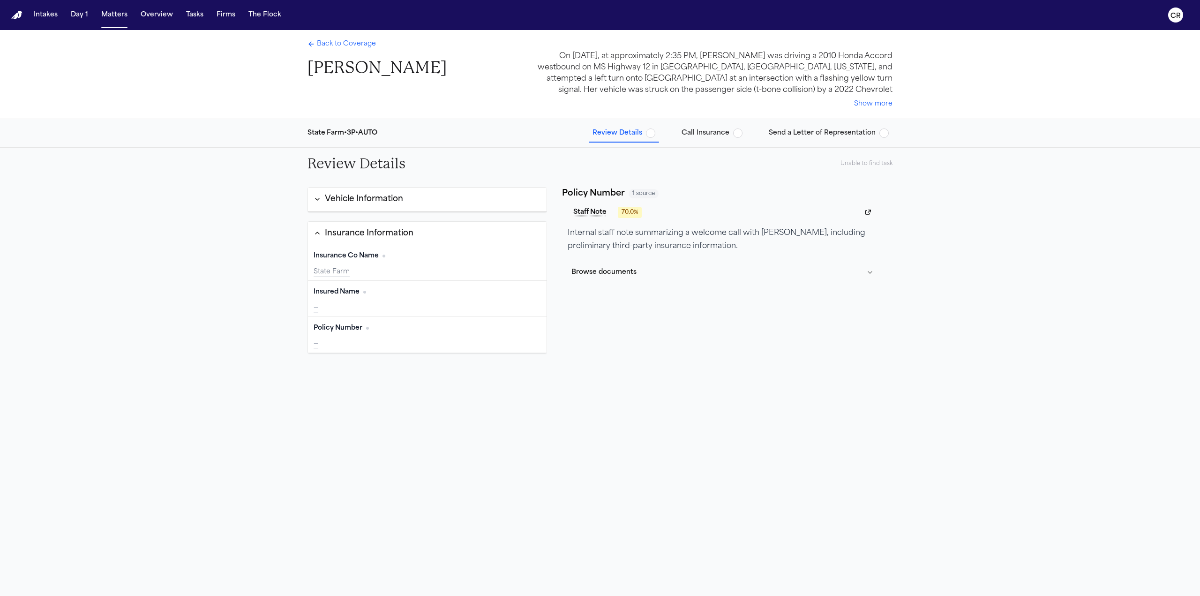
drag, startPoint x: 345, startPoint y: 342, endPoint x: 382, endPoint y: 343, distance: 36.6
click at [345, 342] on div "—" at bounding box center [427, 343] width 227 height 9
click at [531, 331] on button "Edit" at bounding box center [528, 328] width 23 height 15
type input "**********"
click at [530, 339] on button "Update" at bounding box center [525, 342] width 32 height 15
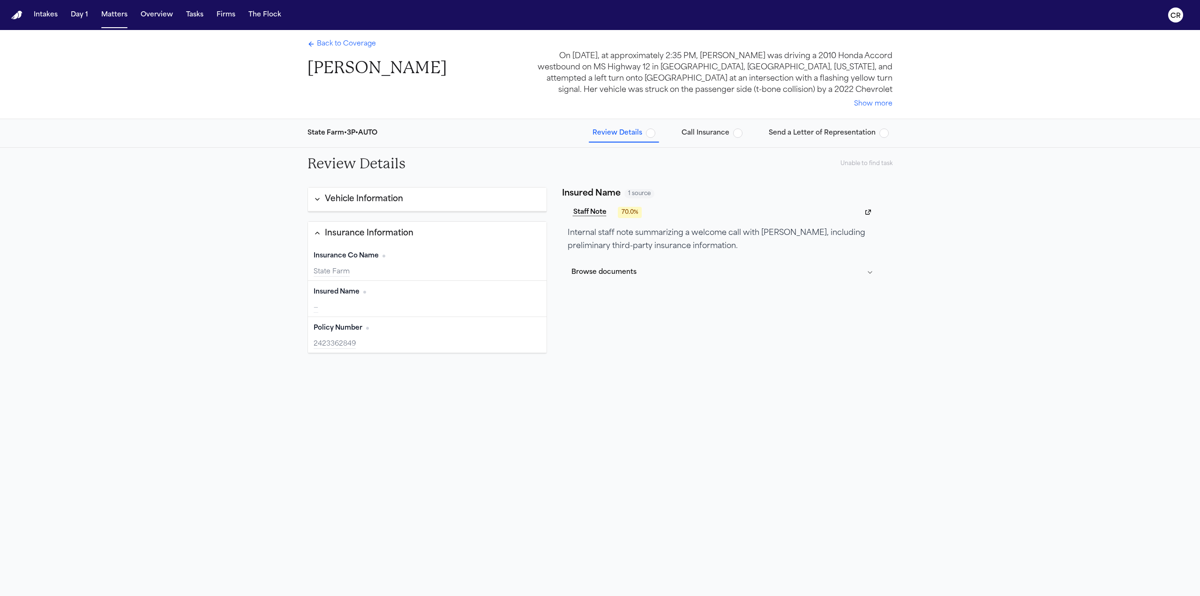
click at [527, 291] on button "Edit" at bounding box center [528, 291] width 23 height 15
type input "**********"
click at [526, 306] on button "Update" at bounding box center [525, 306] width 32 height 15
click at [723, 135] on span "Call Insurance" at bounding box center [705, 132] width 48 height 9
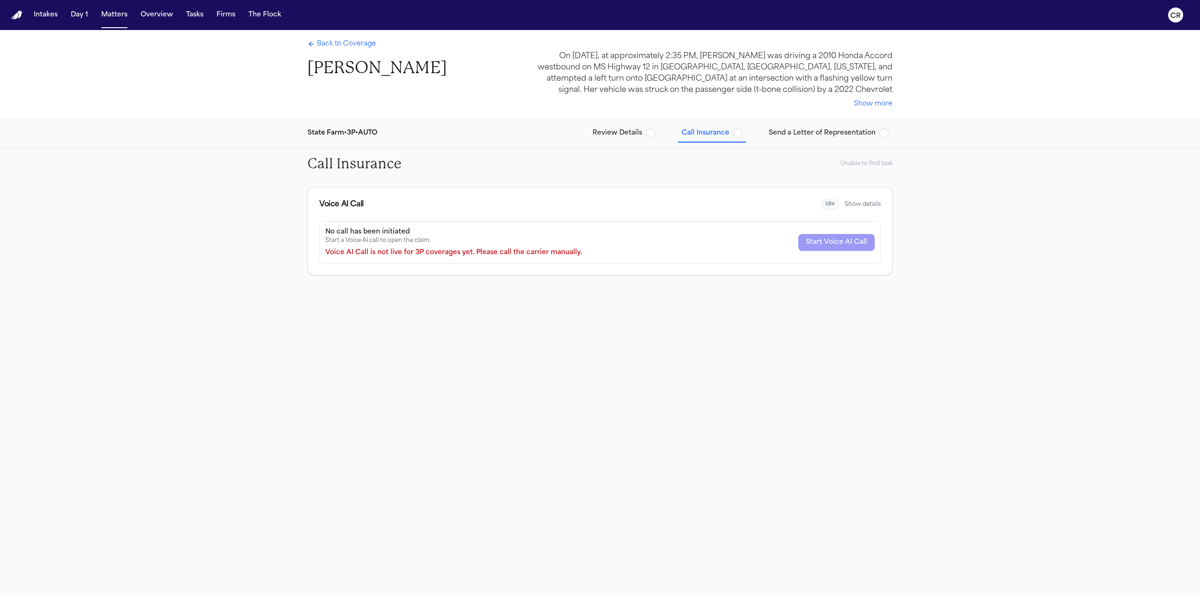
click at [642, 132] on span "Review Details" at bounding box center [617, 132] width 50 height 9
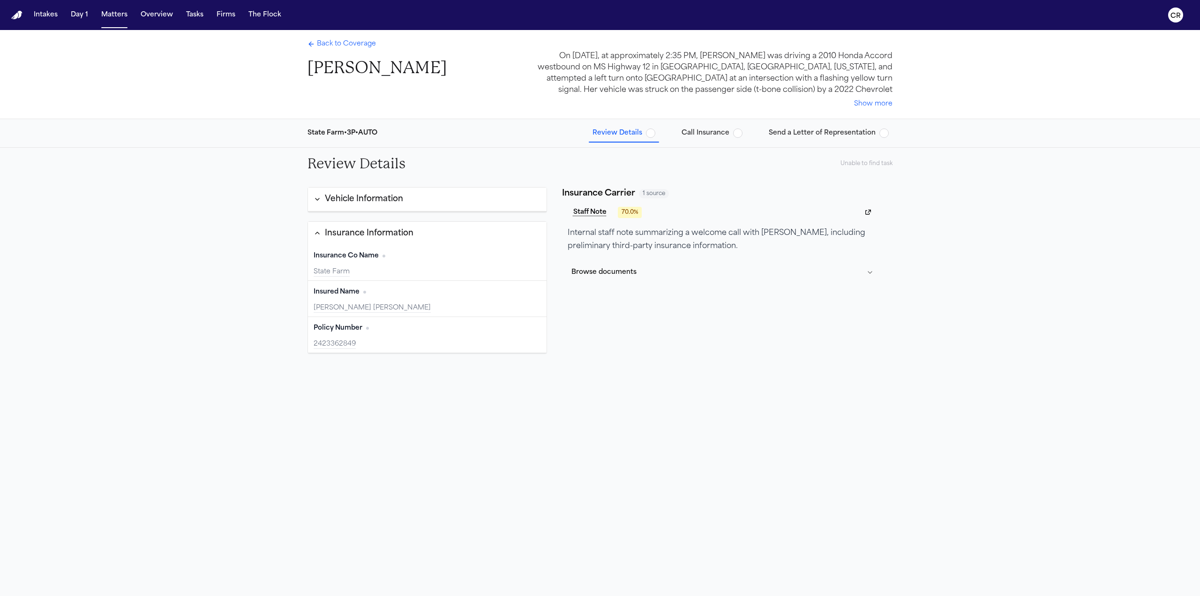
click at [378, 197] on div "Vehicle Information" at bounding box center [364, 199] width 78 height 12
click at [328, 45] on span "Back to Coverage" at bounding box center [346, 43] width 59 height 9
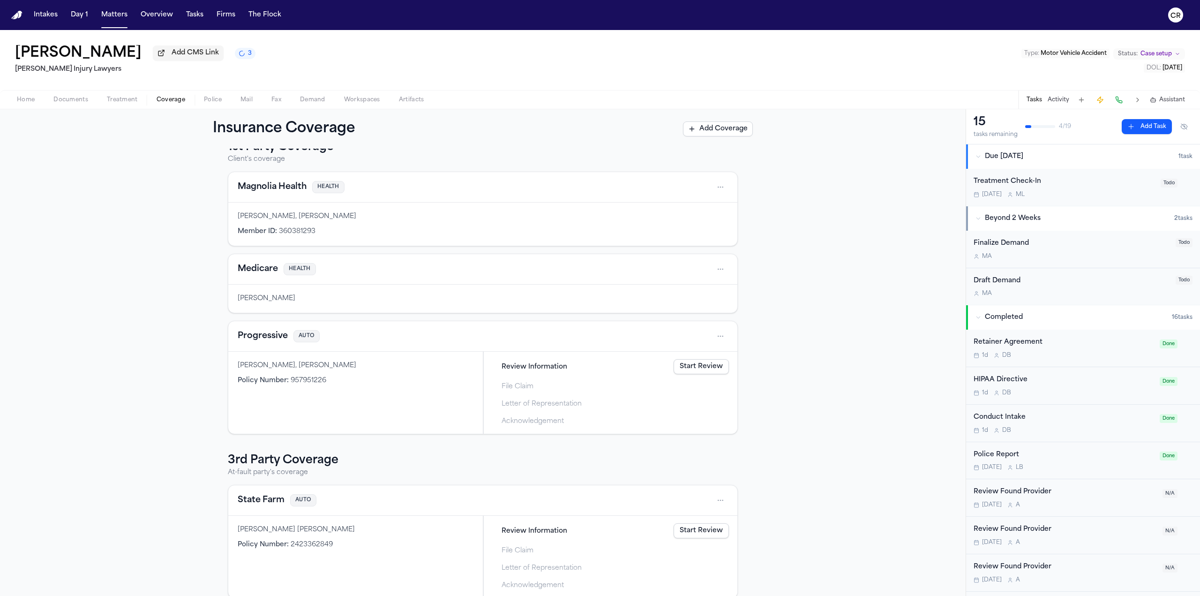
scroll to position [31, 0]
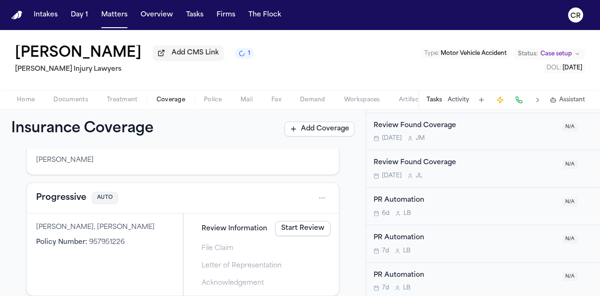
scroll to position [144, 0]
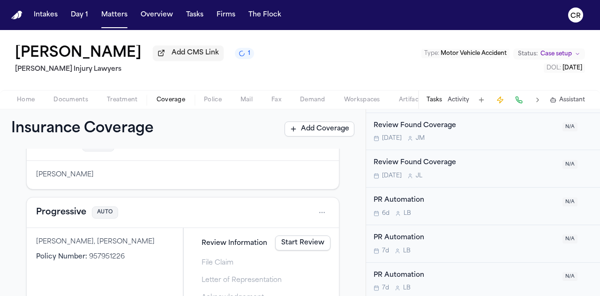
click at [248, 53] on span "1" at bounding box center [249, 53] width 2 height 7
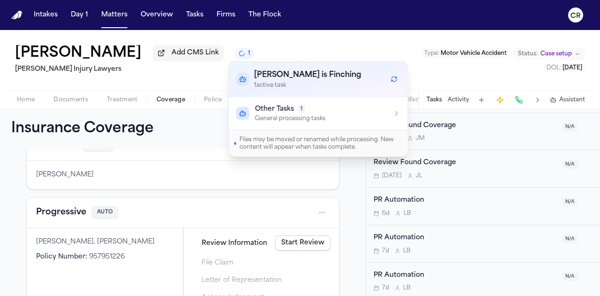
click at [332, 105] on div "Other Tasks 1 General processing tasks" at bounding box center [318, 114] width 164 height 18
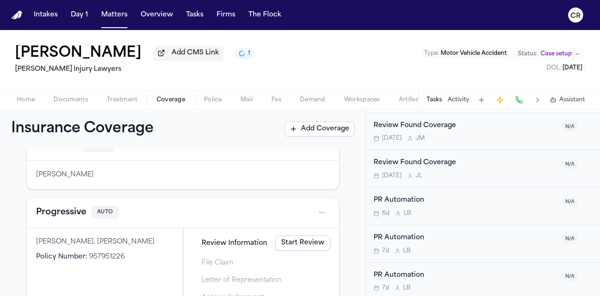
click at [328, 48] on div "[PERSON_NAME] Add CMS Link 1 [PERSON_NAME] Injury Lawyers Type : Motor Vehicle …" at bounding box center [300, 60] width 600 height 60
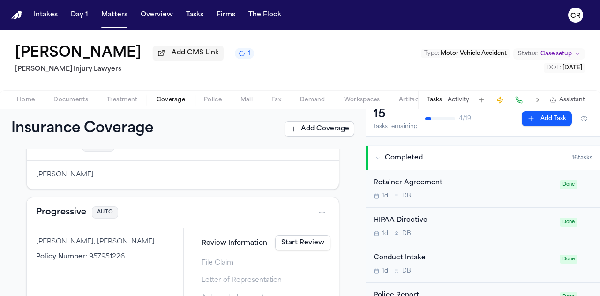
scroll to position [0, 0]
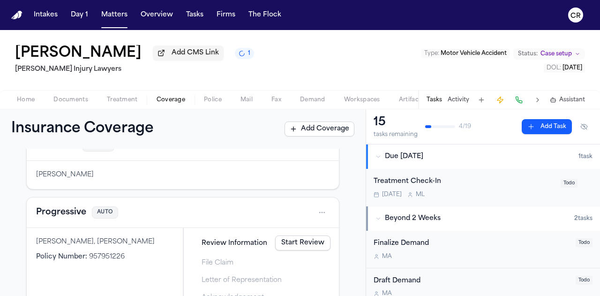
click at [130, 101] on span "Treatment" at bounding box center [122, 99] width 31 height 7
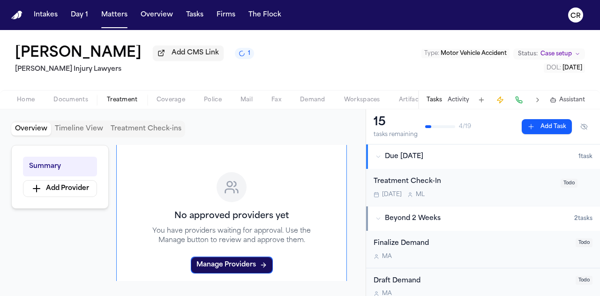
scroll to position [47, 0]
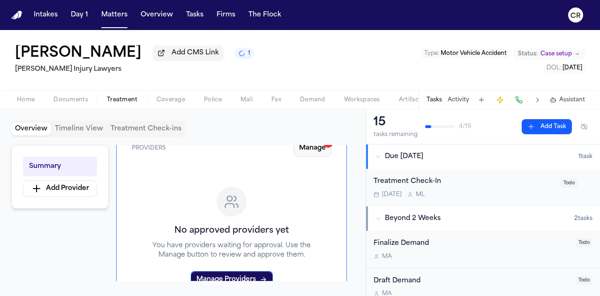
click at [308, 147] on button "Manage 5" at bounding box center [312, 148] width 38 height 17
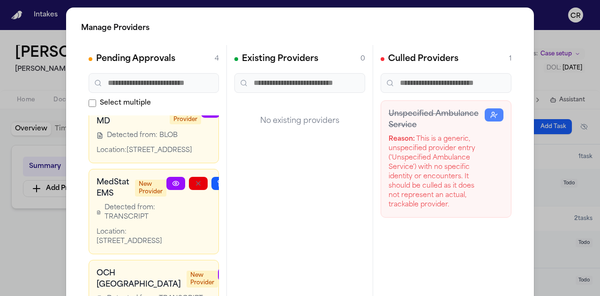
scroll to position [0, 0]
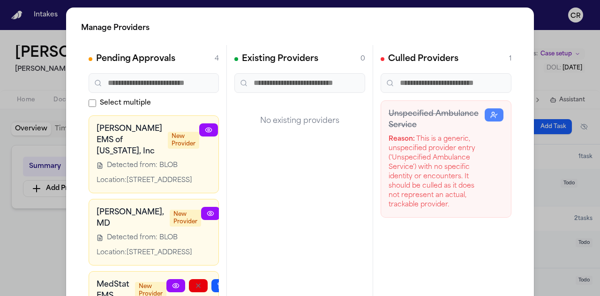
click at [533, 40] on div "Manage Providers Pending Approvals 4 Select multiple [PERSON_NAME] EMS of [US_S…" at bounding box center [300, 190] width 600 height 381
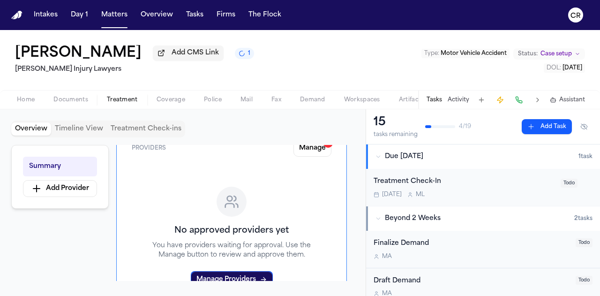
click at [167, 97] on span "Coverage" at bounding box center [171, 99] width 29 height 7
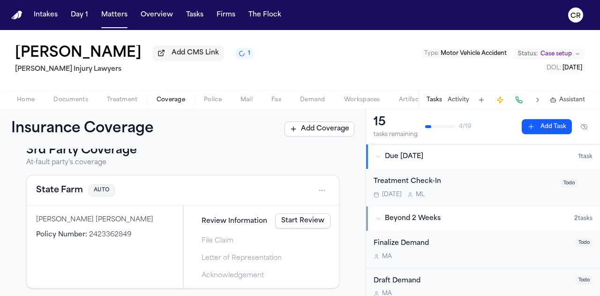
scroll to position [331, 0]
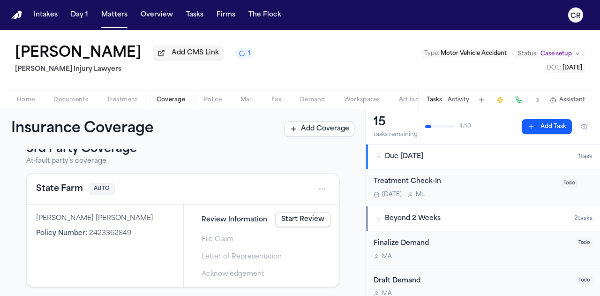
click at [286, 216] on link "Start Review" at bounding box center [302, 219] width 55 height 15
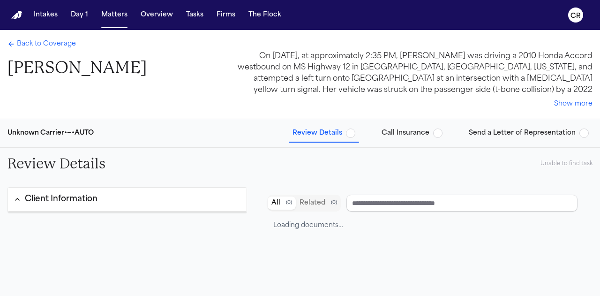
type input "**********"
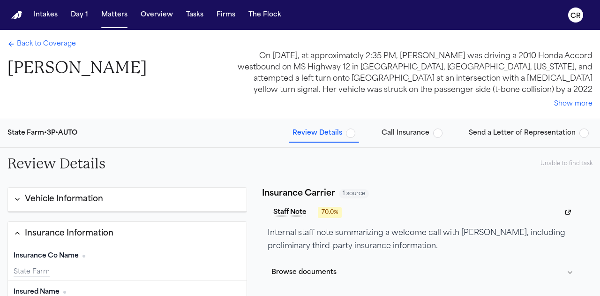
scroll to position [113, 0]
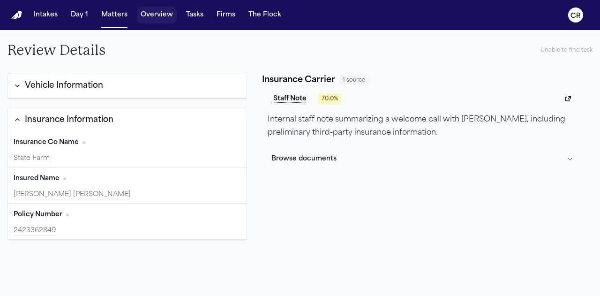
click at [163, 21] on button "Overview" at bounding box center [157, 15] width 40 height 17
select select "**"
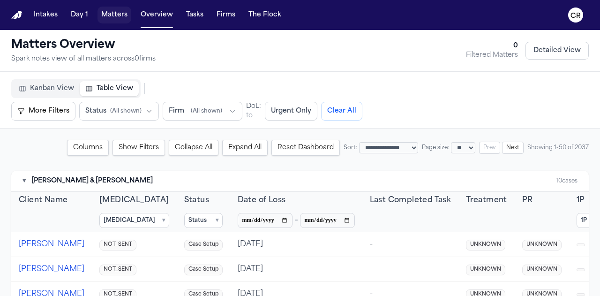
click at [118, 15] on button "Matters" at bounding box center [114, 15] width 34 height 17
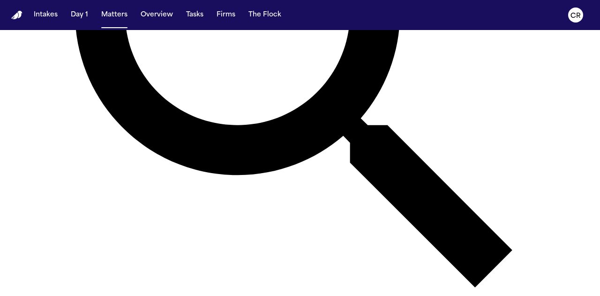
scroll to position [281, 0]
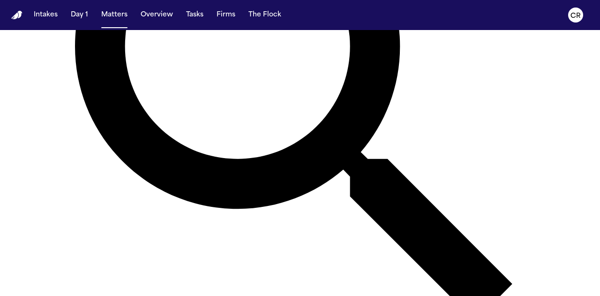
scroll to position [234, 0]
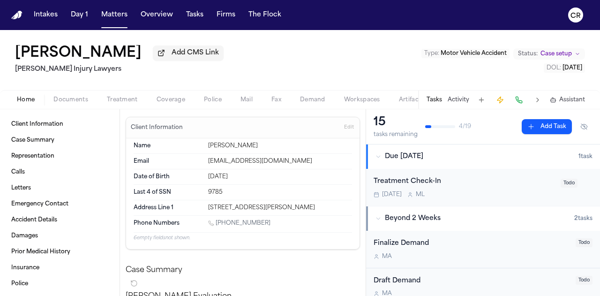
click at [517, 100] on button at bounding box center [518, 99] width 13 height 13
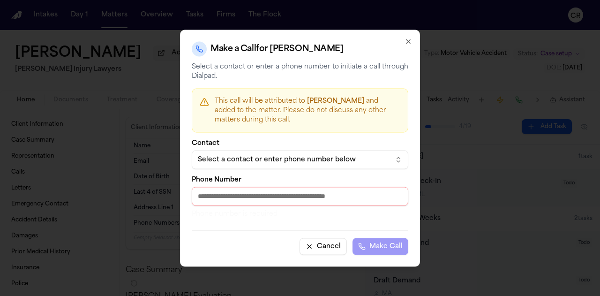
click at [374, 155] on div "Select a contact or enter phone number below" at bounding box center [292, 159] width 189 height 9
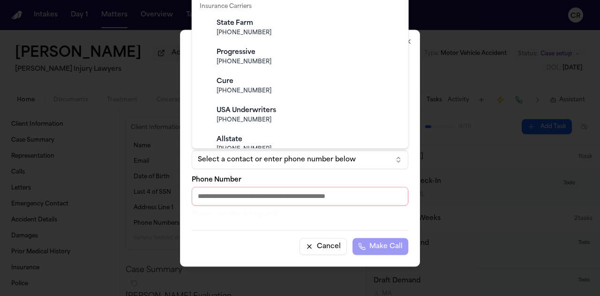
scroll to position [366, 0]
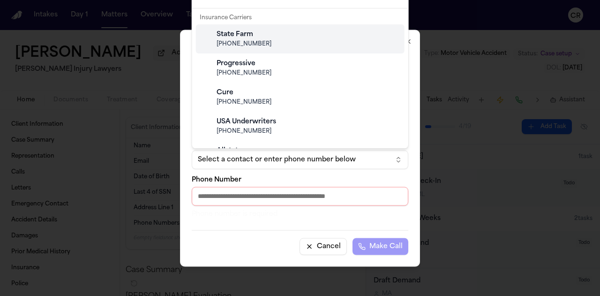
click at [290, 39] on div "State Farm [PHONE_NUMBER]" at bounding box center [308, 38] width 186 height 25
type input "**********"
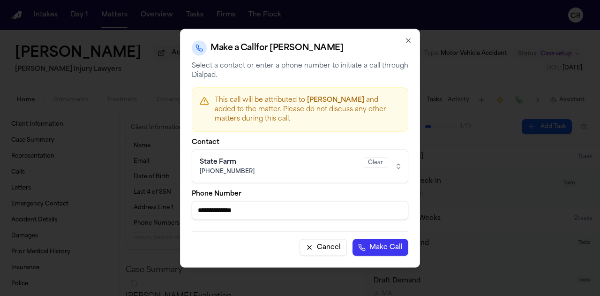
click at [385, 242] on button "Make Call" at bounding box center [380, 247] width 56 height 17
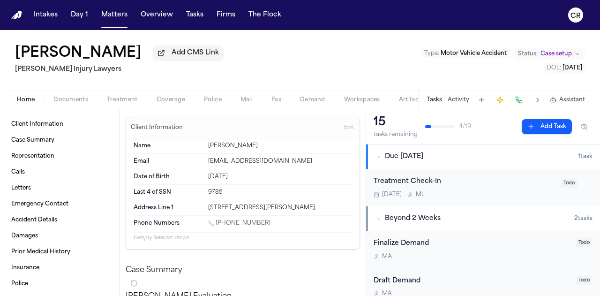
click at [67, 100] on span "Documents" at bounding box center [70, 99] width 35 height 7
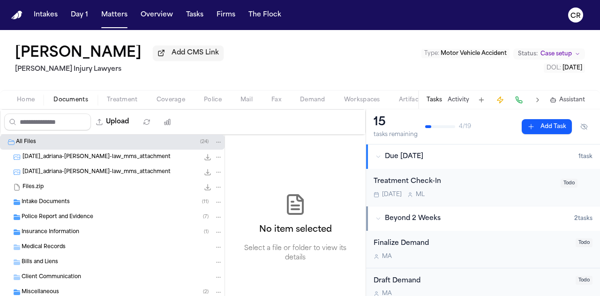
click at [86, 202] on div "Intake Documents ( 11 )" at bounding box center [122, 202] width 201 height 8
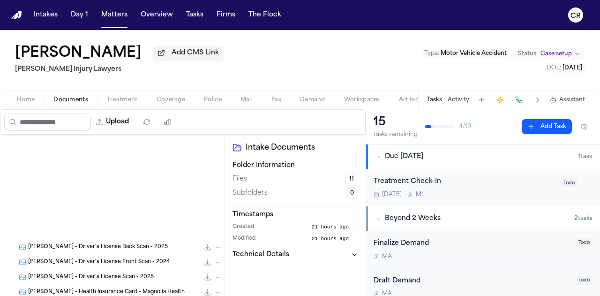
scroll to position [187, 0]
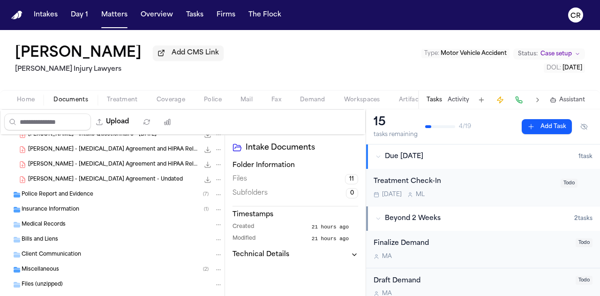
click at [82, 197] on span "Police Report and Evidence" at bounding box center [58, 195] width 72 height 8
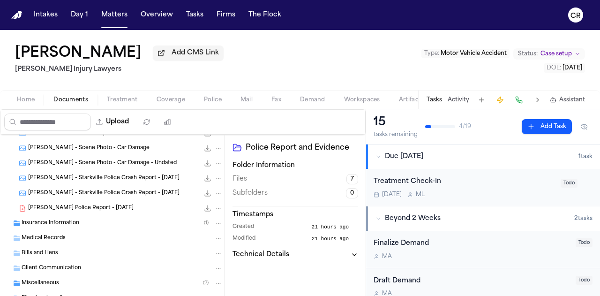
scroll to position [281, 0]
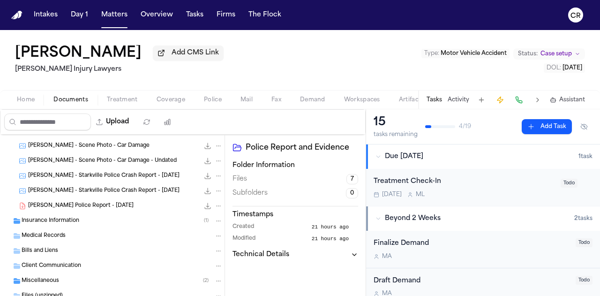
click at [96, 208] on span "[PERSON_NAME] Police Report - [DATE]" at bounding box center [80, 206] width 105 height 8
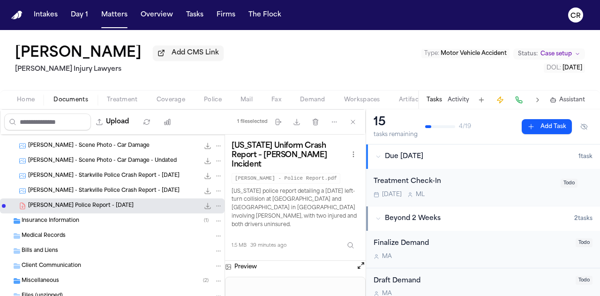
click at [205, 206] on icon "File: A. Edwards - Starkville Police Report - 9.8.25" at bounding box center [208, 206] width 6 height 6
